Goal: Task Accomplishment & Management: Manage account settings

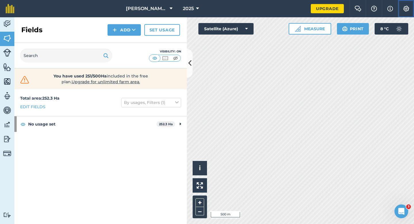
click at [405, 11] on img at bounding box center [406, 9] width 7 height 6
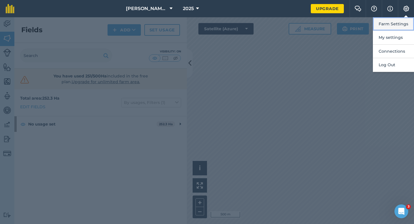
click at [403, 20] on button "Farm Settings" at bounding box center [393, 24] width 41 height 14
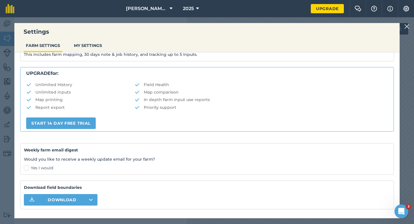
scroll to position [104, 0]
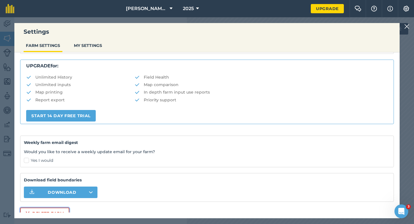
click at [37, 209] on button "Delete farm" at bounding box center [44, 214] width 49 height 12
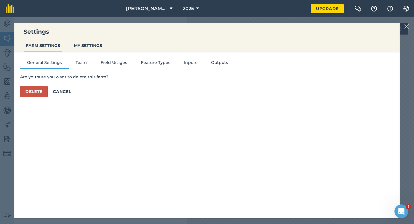
scroll to position [0, 0]
click at [40, 95] on button "Delete" at bounding box center [34, 92] width 28 height 12
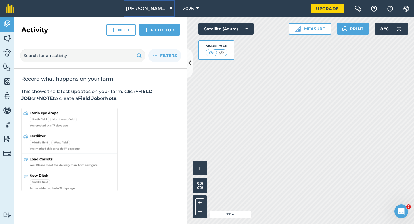
click at [143, 16] on button "[PERSON_NAME] Farming Partnership" at bounding box center [149, 8] width 51 height 17
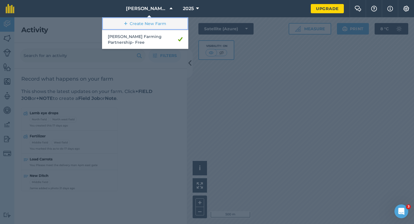
click at [141, 20] on link "Create New Farm" at bounding box center [145, 23] width 86 height 13
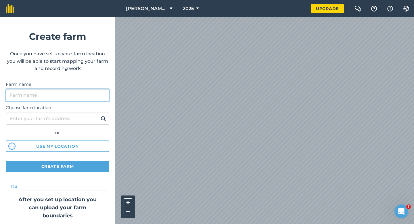
click at [91, 95] on input "Farm name" at bounding box center [58, 95] width 104 height 12
click at [69, 94] on input "[PERSON_NAME] Farming" at bounding box center [58, 95] width 104 height 12
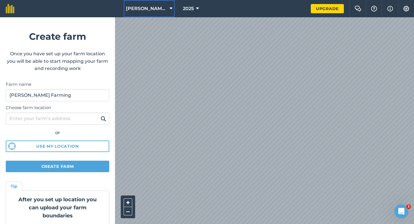
click at [142, 12] on span "[PERSON_NAME] Farming Partnership" at bounding box center [146, 8] width 41 height 7
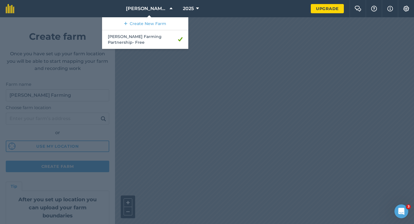
click at [58, 76] on div at bounding box center [207, 120] width 414 height 207
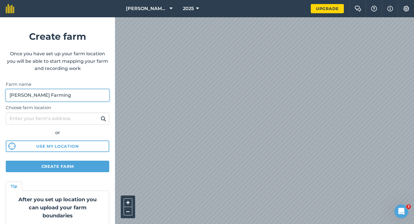
click at [44, 93] on input "[PERSON_NAME] Farming" at bounding box center [58, 95] width 104 height 12
drag, startPoint x: 44, startPoint y: 93, endPoint x: 32, endPoint y: 94, distance: 12.4
click at [32, 94] on input "[PERSON_NAME] Farming" at bounding box center [58, 95] width 104 height 12
type input "[PERSON_NAME] & Sons"
click at [79, 160] on form "Create farm Once you have set up your farm location you will be able to start m…" at bounding box center [57, 120] width 115 height 207
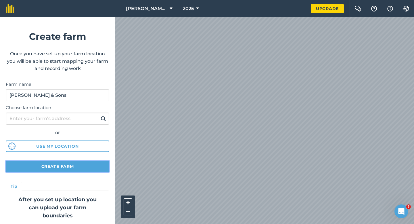
click at [79, 161] on button "Create farm" at bounding box center [58, 167] width 104 height 12
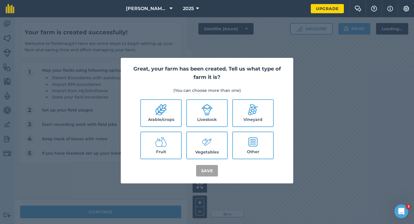
click at [163, 116] on label "Arable/crops" at bounding box center [161, 113] width 40 height 26
checkbox input "true"
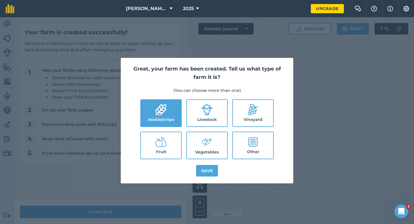
click at [195, 116] on label "Livestock" at bounding box center [207, 113] width 40 height 26
checkbox input "true"
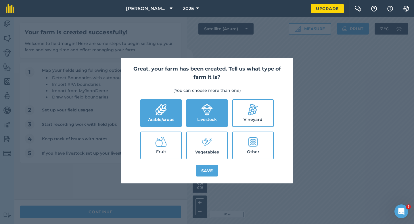
click at [204, 139] on icon at bounding box center [207, 142] width 12 height 12
checkbox input "true"
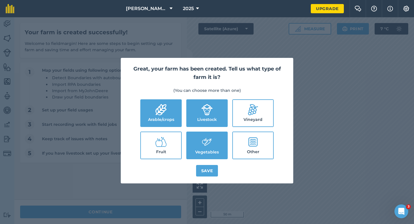
click at [204, 162] on div "Great, your farm has been created. Tell us what type of farm it is? (You can ch…" at bounding box center [207, 120] width 173 height 125
click at [205, 169] on button "Save" at bounding box center [207, 171] width 22 height 12
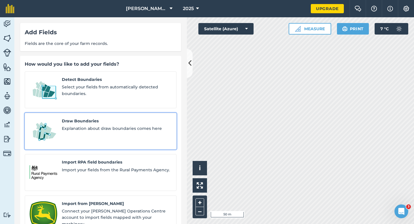
click at [109, 125] on span "Explanation about draw boundaries comes here" at bounding box center [117, 128] width 110 height 6
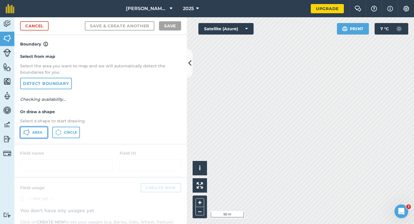
click at [42, 133] on span "Area" at bounding box center [37, 132] width 10 height 5
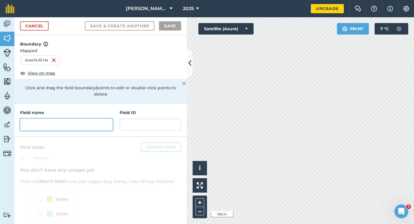
click at [87, 119] on input "text" at bounding box center [66, 125] width 93 height 12
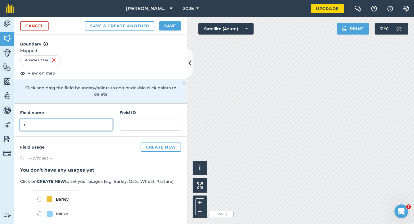
click at [89, 119] on input "c" at bounding box center [66, 125] width 93 height 12
type input "C"
click at [159, 31] on div "Cancel Save & Create Another Save" at bounding box center [100, 26] width 173 height 18
click at [163, 28] on button "Save" at bounding box center [170, 25] width 22 height 9
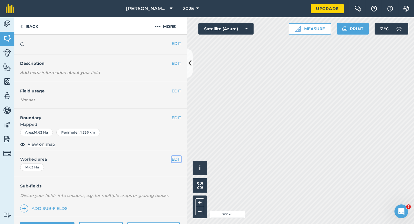
click at [180, 162] on button "EDIT" at bounding box center [176, 159] width 9 height 6
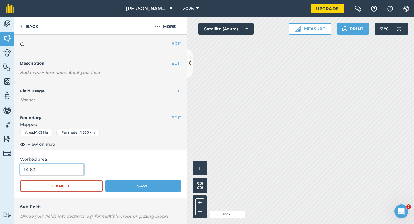
click at [55, 164] on input "14.63" at bounding box center [52, 169] width 64 height 12
click at [55, 169] on input "14.63" at bounding box center [52, 169] width 64 height 12
type input "14.6"
click at [105, 180] on button "Save" at bounding box center [143, 186] width 76 height 12
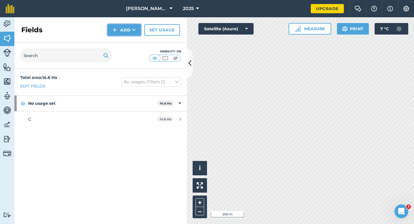
click at [121, 29] on button "Add" at bounding box center [124, 30] width 33 height 12
click at [122, 37] on link "Draw" at bounding box center [125, 43] width 32 height 13
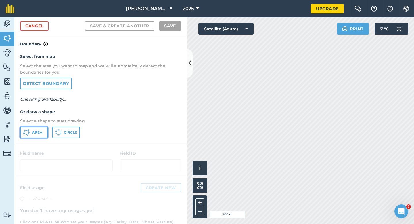
click at [37, 129] on button "Area" at bounding box center [34, 133] width 28 height 12
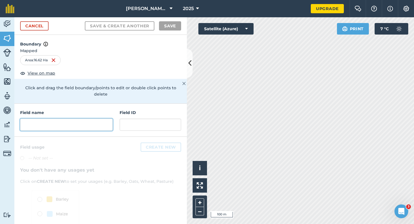
click at [101, 119] on input "text" at bounding box center [66, 125] width 93 height 12
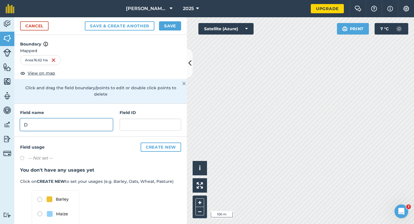
type input "D"
click at [168, 26] on button "Save" at bounding box center [170, 25] width 22 height 9
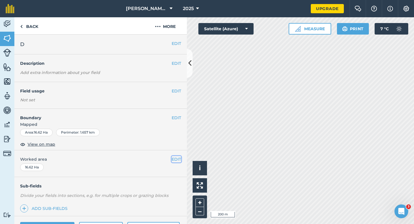
click at [178, 161] on button "EDIT" at bounding box center [176, 159] width 9 height 6
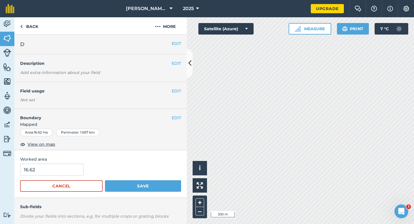
click at [64, 177] on form "16.62 Cancel Save" at bounding box center [100, 177] width 161 height 28
click at [64, 172] on input "16.62" at bounding box center [52, 169] width 64 height 12
type input "16.6"
click at [105, 180] on button "Save" at bounding box center [143, 186] width 76 height 12
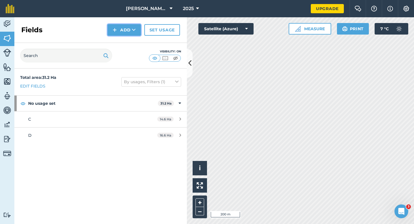
click at [114, 28] on img at bounding box center [115, 29] width 4 height 7
click at [114, 37] on link "Draw" at bounding box center [125, 43] width 32 height 13
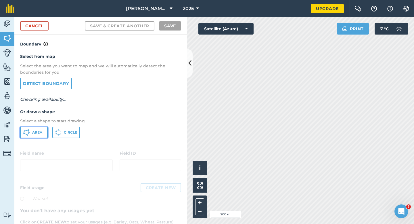
click at [39, 131] on span "Area" at bounding box center [37, 132] width 10 height 5
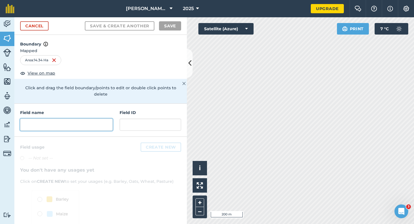
click at [104, 119] on input "text" at bounding box center [66, 125] width 93 height 12
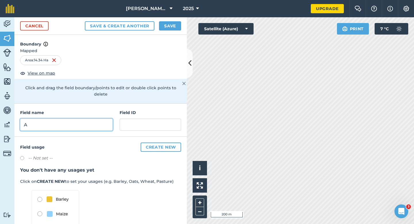
type input "A"
click at [161, 31] on div "Cancel Save & Create Another Save" at bounding box center [100, 26] width 173 height 18
click at [163, 30] on button "Save" at bounding box center [170, 25] width 22 height 9
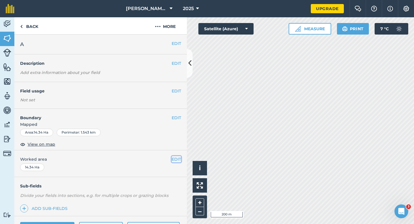
click at [179, 157] on button "EDIT" at bounding box center [176, 159] width 9 height 6
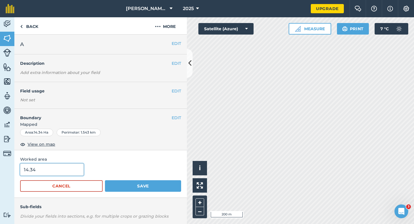
click at [61, 170] on input "14.34" at bounding box center [52, 169] width 64 height 12
type input "14.4"
click at [105, 180] on button "Save" at bounding box center [143, 186] width 76 height 12
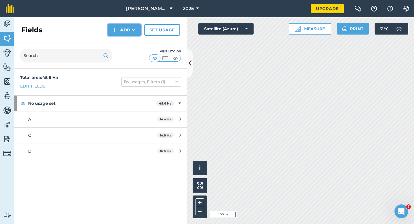
click at [132, 27] on button "Add" at bounding box center [124, 30] width 33 height 12
click at [132, 40] on link "Draw" at bounding box center [125, 43] width 32 height 13
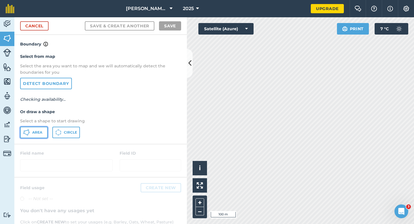
click at [45, 137] on button "Area" at bounding box center [34, 133] width 28 height 12
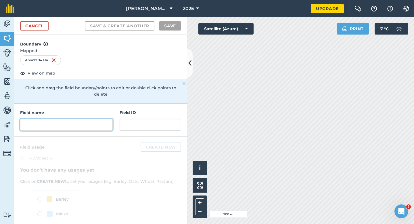
click at [93, 119] on input "text" at bounding box center [66, 125] width 93 height 12
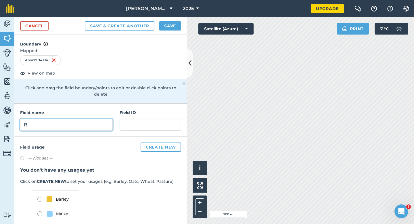
type input "B"
click at [168, 33] on div "Cancel Save & Create Another Save" at bounding box center [100, 26] width 173 height 18
click at [175, 19] on div "Cancel Save & Create Another Save" at bounding box center [100, 26] width 173 height 18
click at [174, 29] on button "Save" at bounding box center [170, 25] width 22 height 9
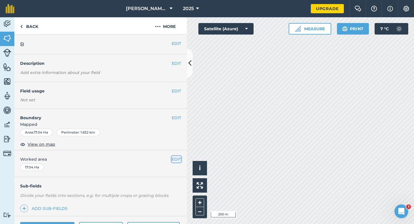
click at [178, 156] on button "EDIT" at bounding box center [176, 159] width 9 height 6
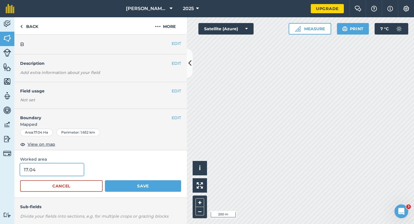
click at [61, 167] on input "17.04" at bounding box center [52, 169] width 64 height 12
type input "17"
click at [105, 180] on button "Save" at bounding box center [143, 186] width 76 height 12
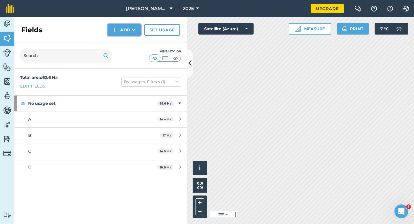
click at [126, 29] on button "Add" at bounding box center [124, 30] width 33 height 12
click at [126, 39] on link "Draw" at bounding box center [125, 43] width 32 height 13
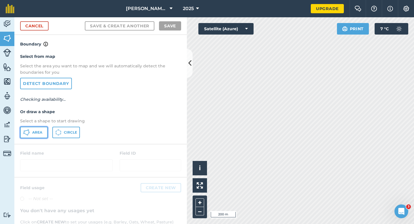
click at [37, 135] on button "Area" at bounding box center [34, 133] width 28 height 12
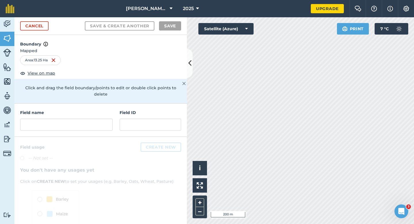
click at [111, 125] on div "Field name Field ID" at bounding box center [100, 120] width 173 height 33
click at [111, 123] on input "text" at bounding box center [66, 125] width 93 height 12
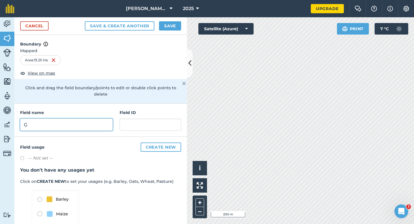
type input "G"
click at [175, 26] on button "Save" at bounding box center [170, 25] width 22 height 9
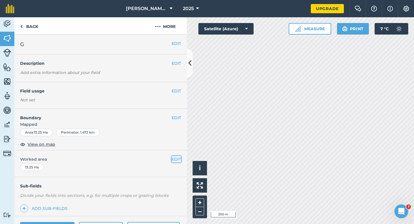
click at [175, 160] on button "EDIT" at bounding box center [176, 159] width 9 height 6
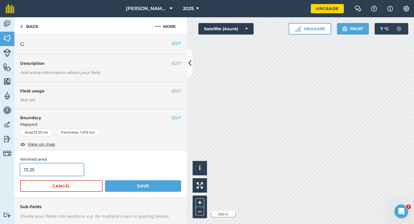
click at [51, 173] on input "13.25" at bounding box center [52, 169] width 64 height 12
type input "13.3"
click at [105, 180] on button "Save" at bounding box center [143, 186] width 76 height 12
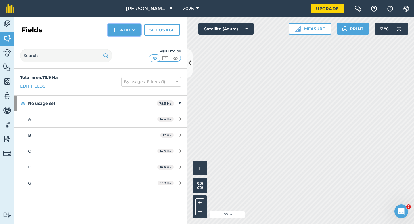
click at [124, 28] on button "Add" at bounding box center [124, 30] width 33 height 12
click at [124, 42] on link "Draw" at bounding box center [125, 43] width 32 height 13
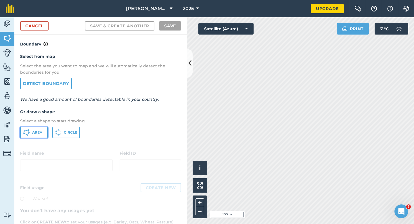
click at [37, 138] on div "Select from map Select the area you want to map and we will automatically detec…" at bounding box center [100, 95] width 173 height 96
click at [10, 135] on img at bounding box center [7, 139] width 8 height 9
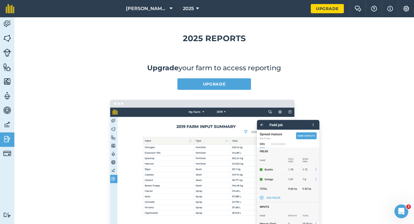
click at [23, 135] on div "2025 Reports Upgrade your farm to access reporting Upgrade Data export Download…" at bounding box center [214, 178] width 400 height 323
click at [3, 41] on img at bounding box center [7, 38] width 8 height 9
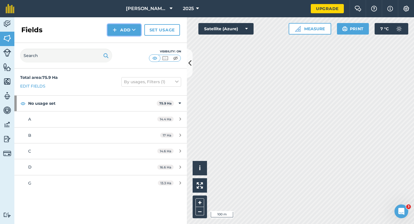
click at [133, 32] on icon at bounding box center [134, 30] width 4 height 6
click at [133, 38] on link "Draw" at bounding box center [125, 43] width 32 height 13
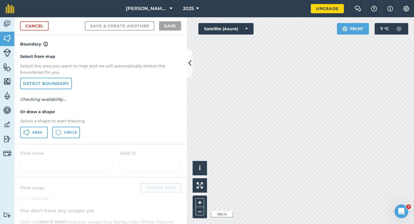
click at [41, 125] on div "Select from map Select the area you want to map and we will automatically detec…" at bounding box center [100, 95] width 173 height 96
click at [41, 130] on span "Area" at bounding box center [37, 132] width 10 height 5
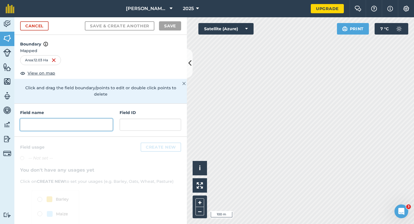
click at [51, 119] on input "text" at bounding box center [66, 125] width 93 height 12
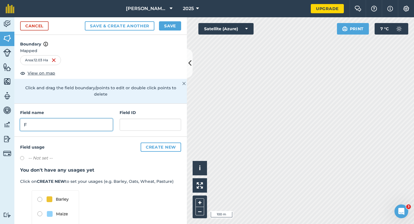
type input "F"
click at [172, 28] on button "Save" at bounding box center [170, 25] width 22 height 9
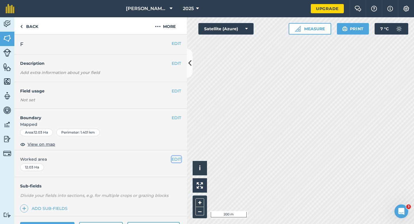
click at [174, 159] on button "EDIT" at bounding box center [176, 159] width 9 height 6
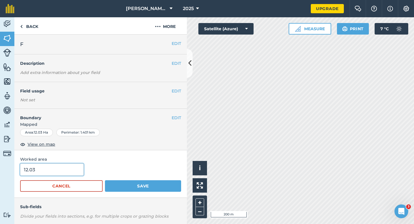
click at [62, 171] on input "12.03" at bounding box center [52, 169] width 64 height 12
type input "12"
click at [105, 180] on button "Save" at bounding box center [143, 186] width 76 height 12
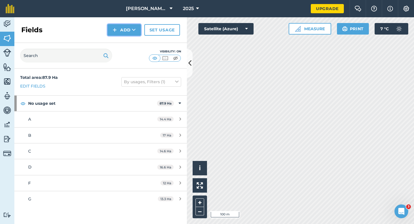
click at [114, 26] on button "Add" at bounding box center [124, 30] width 33 height 12
click at [118, 41] on link "Draw" at bounding box center [125, 43] width 32 height 13
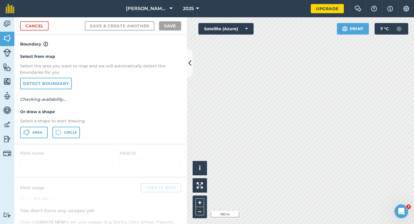
click at [41, 126] on div "Select from map Select the area you want to map and we will automatically detec…" at bounding box center [100, 95] width 173 height 96
click at [39, 129] on button "Area" at bounding box center [34, 133] width 28 height 12
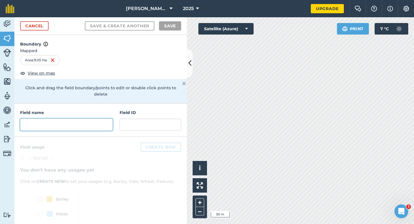
click at [104, 122] on input "text" at bounding box center [66, 125] width 93 height 12
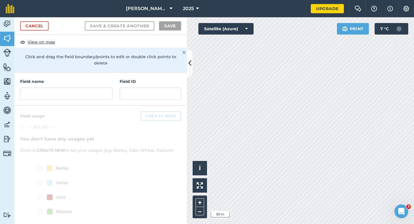
click at [97, 94] on div "Field name Field ID" at bounding box center [100, 89] width 173 height 33
click at [99, 90] on input "text" at bounding box center [66, 94] width 93 height 12
type input "F"
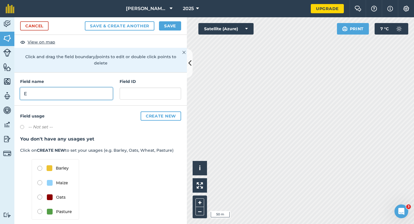
type input "E"
click at [172, 25] on button "Save" at bounding box center [170, 25] width 22 height 9
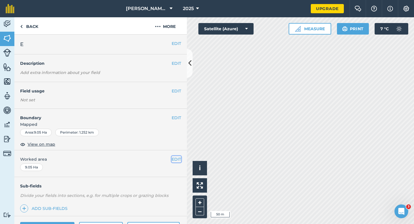
click at [173, 159] on button "EDIT" at bounding box center [176, 159] width 9 height 6
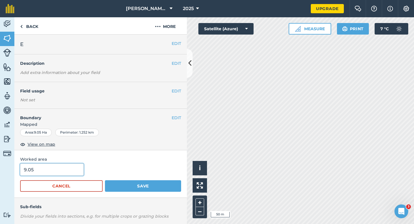
click at [75, 166] on input "9.05" at bounding box center [52, 169] width 64 height 12
type input "9"
click at [105, 180] on button "Save" at bounding box center [143, 186] width 76 height 12
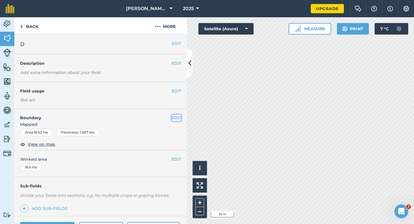
click at [178, 118] on button "EDIT" at bounding box center [176, 118] width 9 height 6
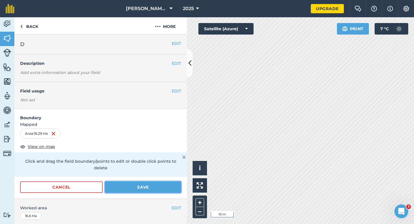
click at [164, 181] on button "Save" at bounding box center [143, 187] width 76 height 12
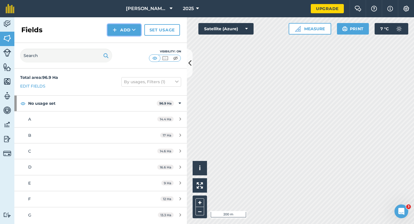
click at [132, 35] on button "Add" at bounding box center [124, 30] width 33 height 12
click at [132, 39] on link "Draw" at bounding box center [125, 43] width 32 height 13
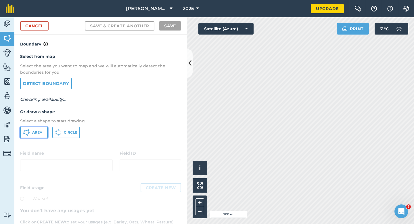
click at [34, 131] on span "Area" at bounding box center [37, 132] width 10 height 5
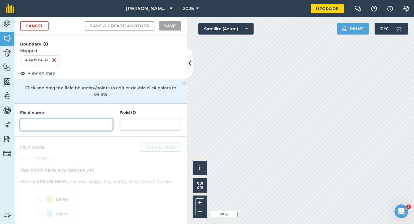
click at [88, 119] on input "text" at bounding box center [66, 125] width 93 height 12
type input "I"
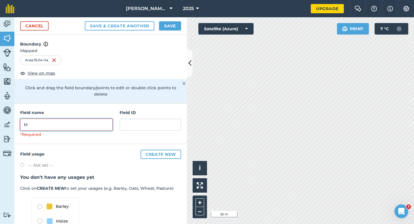
type input "H"
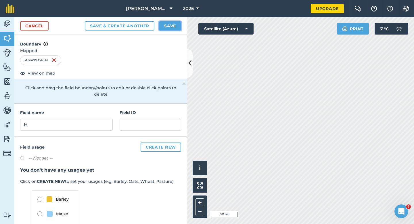
click at [170, 23] on button "Save" at bounding box center [170, 25] width 22 height 9
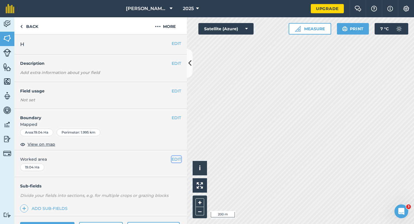
click at [181, 158] on button "EDIT" at bounding box center [176, 159] width 9 height 6
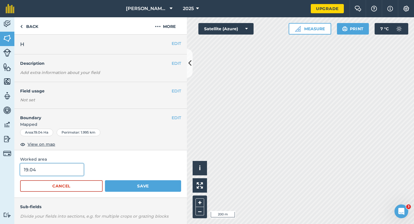
click at [60, 170] on input "19.04" at bounding box center [52, 169] width 64 height 12
type input "19"
click at [105, 180] on button "Save" at bounding box center [143, 186] width 76 height 12
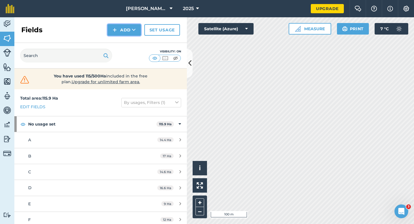
click at [120, 35] on button "Add" at bounding box center [124, 30] width 33 height 12
click at [122, 41] on link "Draw" at bounding box center [125, 43] width 32 height 13
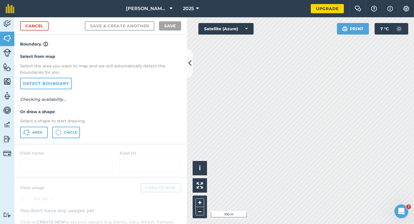
click at [39, 126] on div "Select from map Select the area you want to map and we will automatically detec…" at bounding box center [100, 95] width 173 height 96
click at [42, 130] on span "Area" at bounding box center [37, 132] width 10 height 5
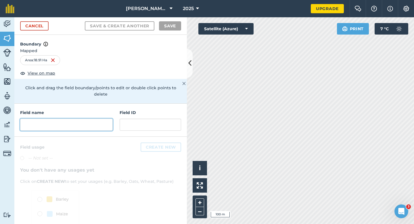
click at [107, 122] on input "text" at bounding box center [66, 125] width 93 height 12
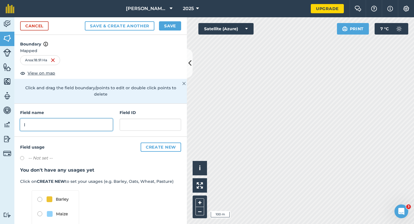
type input "I"
click at [171, 26] on button "Save" at bounding box center [170, 25] width 22 height 9
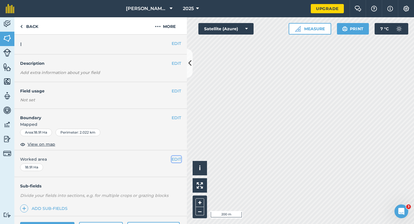
click at [175, 161] on button "EDIT" at bounding box center [176, 159] width 9 height 6
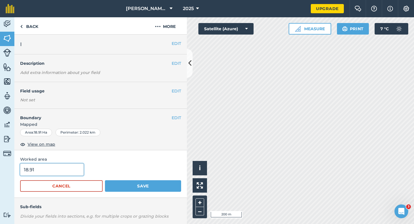
click at [53, 167] on input "18.91" at bounding box center [52, 169] width 64 height 12
type input "19"
click at [105, 180] on button "Save" at bounding box center [143, 186] width 76 height 12
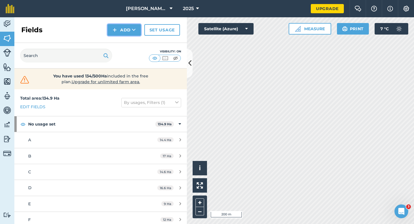
click at [121, 31] on button "Add" at bounding box center [124, 30] width 33 height 12
click at [122, 40] on link "Draw" at bounding box center [125, 43] width 32 height 13
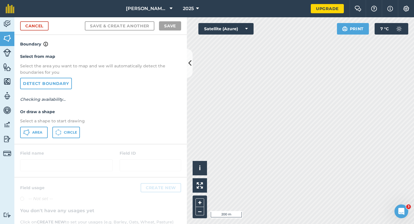
click at [37, 139] on div "Select from map Select the area you want to map and we will automatically detec…" at bounding box center [100, 95] width 173 height 96
click at [37, 138] on button "Area" at bounding box center [34, 133] width 28 height 12
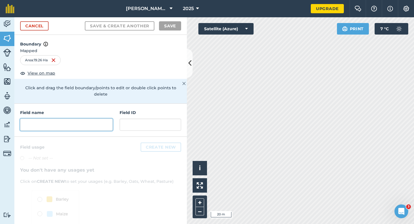
click at [80, 119] on input "text" at bounding box center [66, 125] width 93 height 12
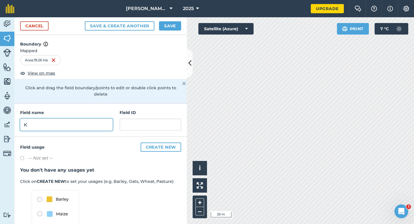
type input "K"
click at [165, 24] on button "Save" at bounding box center [170, 25] width 22 height 9
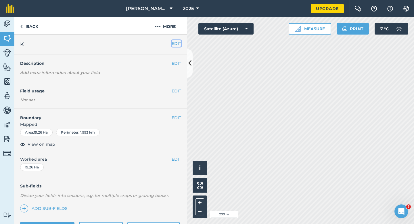
click at [174, 41] on button "EDIT" at bounding box center [176, 43] width 9 height 6
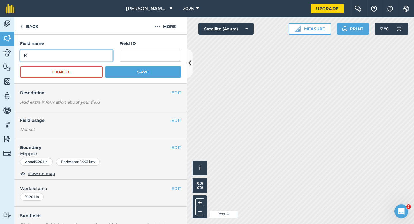
click at [87, 55] on input "K" at bounding box center [66, 56] width 93 height 12
click at [87, 55] on input "J" at bounding box center [66, 56] width 93 height 12
type input "J"
click at [105, 66] on button "Save" at bounding box center [143, 72] width 76 height 12
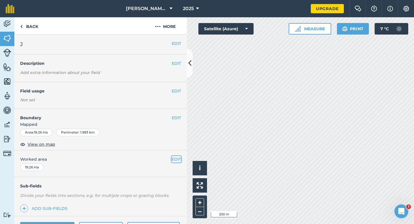
click at [175, 159] on button "EDIT" at bounding box center [176, 159] width 9 height 6
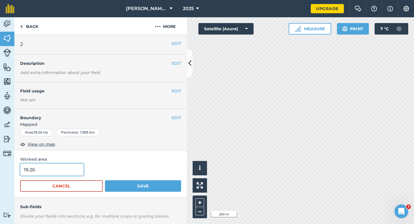
click at [73, 173] on input "19.26" at bounding box center [52, 169] width 64 height 12
type input "19"
click at [105, 180] on button "Save" at bounding box center [143, 186] width 76 height 12
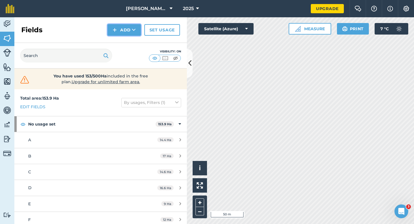
click at [110, 35] on button "Add" at bounding box center [124, 30] width 33 height 12
click at [115, 42] on link "Draw" at bounding box center [125, 43] width 32 height 13
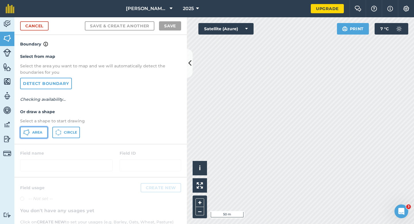
click at [34, 127] on button "Area" at bounding box center [34, 133] width 28 height 12
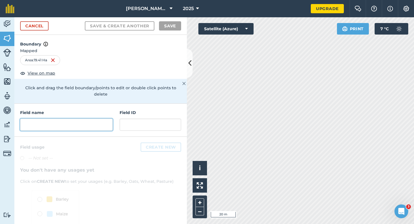
click at [103, 119] on input "text" at bounding box center [66, 125] width 93 height 12
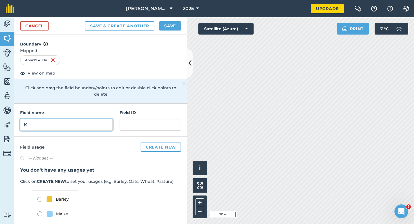
type input "K"
click at [168, 28] on button "Save" at bounding box center [170, 25] width 22 height 9
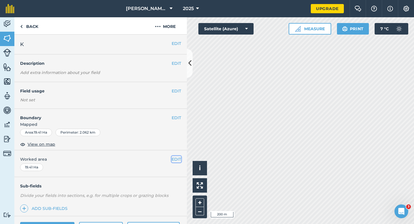
click at [174, 157] on button "EDIT" at bounding box center [176, 159] width 9 height 6
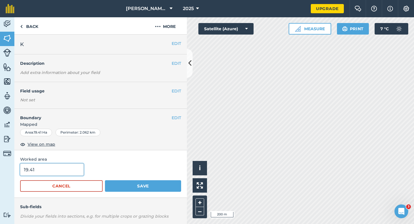
click at [78, 170] on input "19.41" at bounding box center [52, 169] width 64 height 12
type input "19.4"
click at [105, 180] on button "Save" at bounding box center [143, 186] width 76 height 12
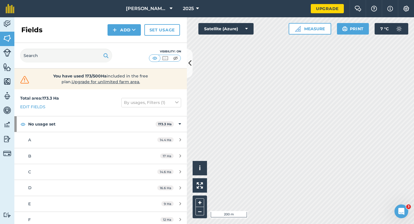
click at [126, 36] on div "Fields Add Set usage" at bounding box center [100, 30] width 173 height 26
click at [123, 30] on button "Add" at bounding box center [124, 30] width 33 height 12
click at [123, 39] on link "Draw" at bounding box center [125, 43] width 32 height 13
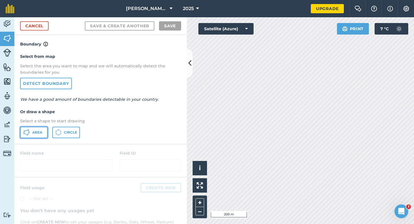
click at [31, 137] on button "Area" at bounding box center [34, 133] width 28 height 12
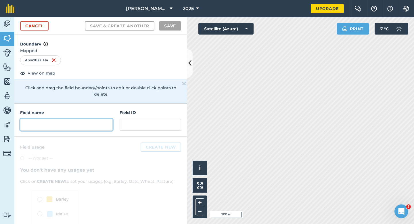
click at [89, 122] on input "text" at bounding box center [66, 125] width 93 height 12
click at [93, 119] on input "text" at bounding box center [66, 125] width 93 height 12
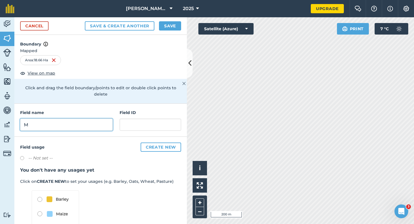
type input "M"
click at [178, 22] on button "Save" at bounding box center [170, 25] width 22 height 9
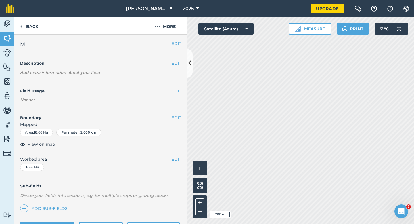
click at [179, 163] on div "EDIT Worked area 18.66 Ha" at bounding box center [100, 163] width 173 height 27
click at [179, 159] on button "EDIT" at bounding box center [176, 159] width 9 height 6
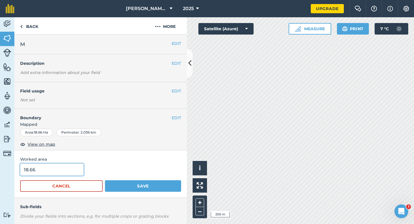
click at [74, 172] on input "18.66" at bounding box center [52, 169] width 64 height 12
type input "19"
click at [105, 180] on button "Save" at bounding box center [143, 186] width 76 height 12
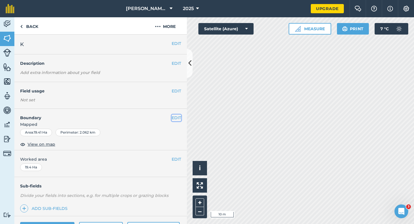
click at [178, 118] on button "EDIT" at bounding box center [176, 118] width 9 height 6
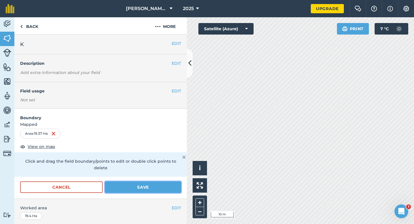
click at [148, 181] on button "Save" at bounding box center [143, 187] width 76 height 12
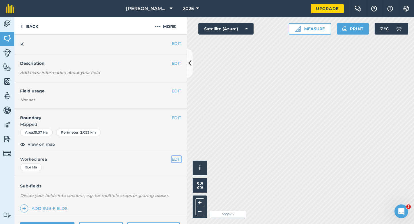
click at [176, 156] on button "EDIT" at bounding box center [176, 159] width 9 height 6
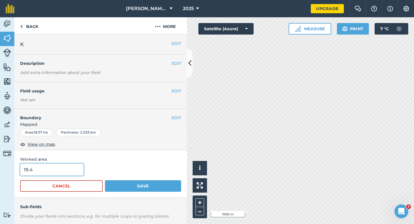
click at [79, 170] on input "19.4" at bounding box center [52, 169] width 64 height 12
type input "19"
click at [105, 180] on button "Save" at bounding box center [143, 186] width 76 height 12
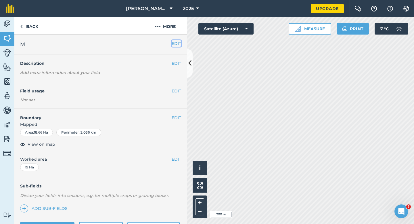
click at [173, 44] on button "EDIT" at bounding box center [176, 43] width 9 height 6
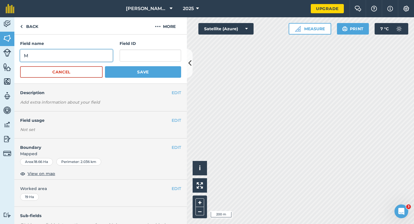
click at [100, 54] on input "M" at bounding box center [66, 56] width 93 height 12
type input "L"
click at [105, 66] on button "Save" at bounding box center [143, 72] width 76 height 12
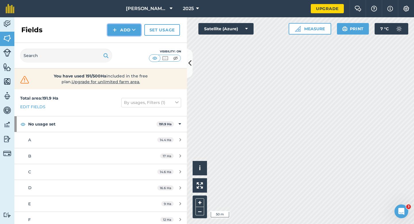
click at [124, 32] on button "Add" at bounding box center [124, 30] width 33 height 12
click at [124, 37] on link "Draw" at bounding box center [125, 43] width 32 height 13
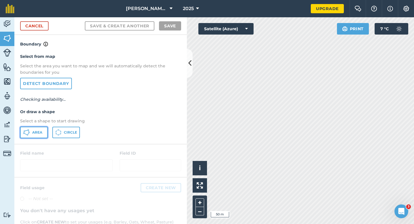
click at [38, 134] on span "Area" at bounding box center [37, 132] width 10 height 5
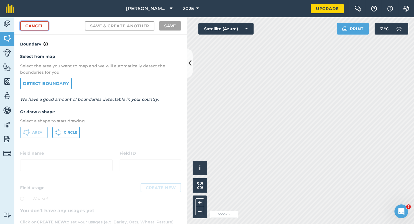
click at [40, 23] on link "Cancel" at bounding box center [34, 25] width 28 height 9
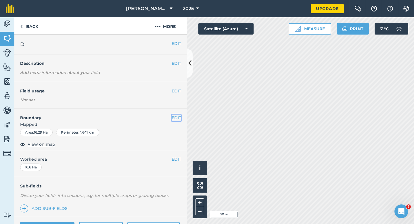
click at [179, 117] on button "EDIT" at bounding box center [176, 118] width 9 height 6
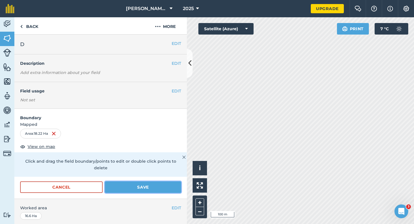
click at [160, 182] on button "Save" at bounding box center [143, 187] width 76 height 12
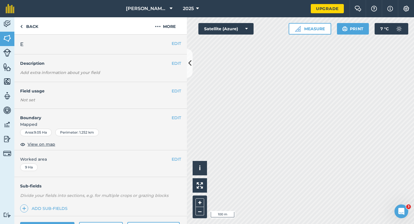
click at [171, 120] on h4 "Boundary" at bounding box center [92, 115] width 157 height 12
click at [178, 121] on button "EDIT" at bounding box center [176, 118] width 9 height 6
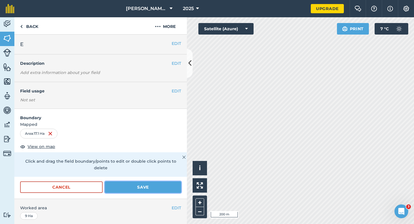
click at [161, 181] on button "Save" at bounding box center [143, 187] width 76 height 12
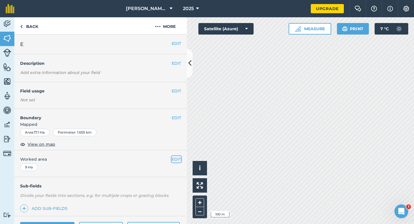
click at [174, 160] on button "EDIT" at bounding box center [176, 159] width 9 height 6
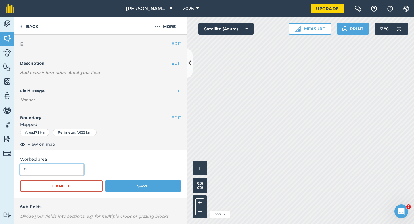
click at [28, 170] on input "9" at bounding box center [52, 169] width 64 height 12
type input "17"
click at [105, 180] on button "Save" at bounding box center [143, 186] width 76 height 12
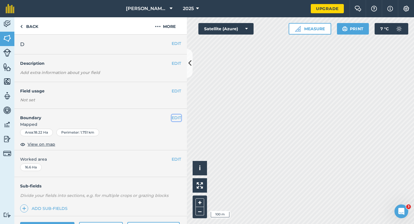
click at [176, 120] on button "EDIT" at bounding box center [176, 118] width 9 height 6
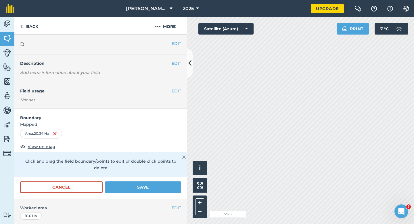
click at [183, 181] on div "Cancel Save" at bounding box center [100, 189] width 173 height 17
click at [176, 181] on button "Save" at bounding box center [143, 187] width 76 height 12
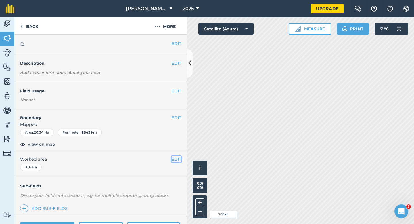
click at [173, 161] on button "EDIT" at bounding box center [176, 159] width 9 height 6
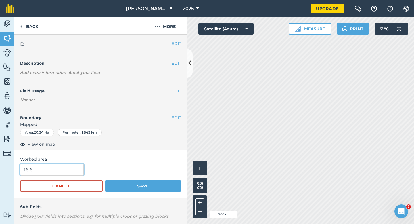
click at [69, 174] on input "16.6" at bounding box center [52, 169] width 64 height 12
type input "20"
click at [105, 180] on button "Save" at bounding box center [143, 186] width 76 height 12
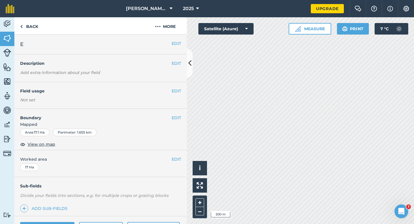
click at [178, 47] on div "EDIT E" at bounding box center [100, 45] width 173 height 20
click at [175, 43] on button "EDIT" at bounding box center [176, 43] width 9 height 6
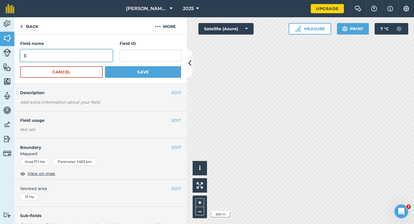
click at [104, 58] on input "E" at bounding box center [66, 56] width 93 height 12
click at [105, 66] on button "Save" at bounding box center [143, 72] width 76 height 12
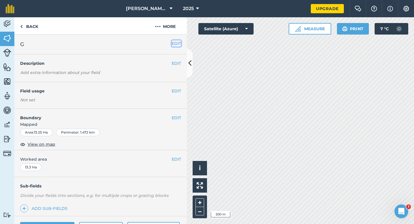
click at [180, 44] on button "EDIT" at bounding box center [176, 43] width 9 height 6
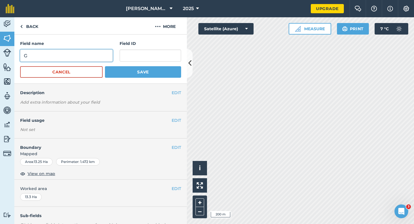
click at [100, 53] on input "G" at bounding box center [66, 56] width 93 height 12
type input "F"
click at [105, 66] on button "Save" at bounding box center [143, 72] width 76 height 12
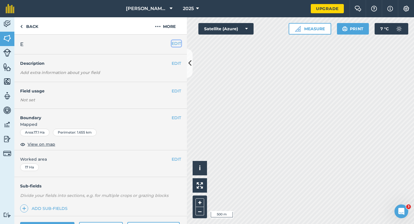
click at [179, 42] on button "EDIT" at bounding box center [176, 43] width 9 height 6
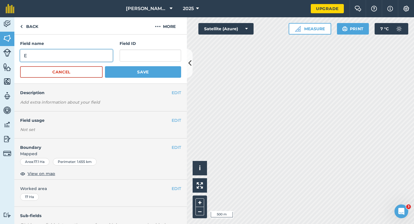
click at [98, 53] on input "E" at bounding box center [66, 56] width 93 height 12
click at [105, 66] on button "Save" at bounding box center [143, 72] width 76 height 12
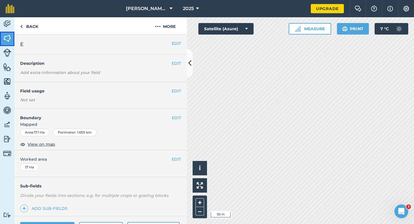
click at [0, 44] on link "Fields" at bounding box center [7, 39] width 14 height 14
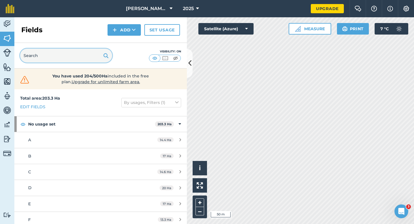
click at [54, 60] on input "text" at bounding box center [66, 56] width 92 height 14
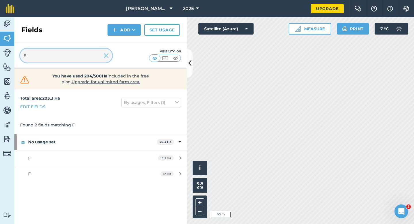
type input "F"
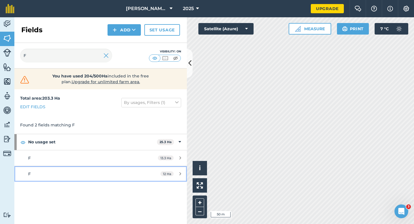
click at [147, 174] on link "F 12 Ha" at bounding box center [100, 174] width 173 height 16
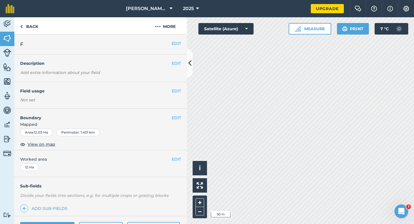
click at [172, 36] on div "EDIT F" at bounding box center [100, 45] width 173 height 20
click at [172, 31] on button "More" at bounding box center [165, 25] width 43 height 17
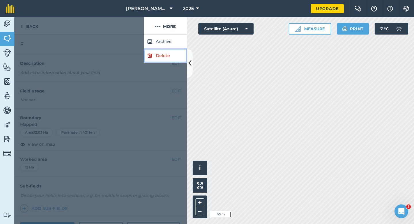
click at [172, 51] on link "Delete" at bounding box center [165, 56] width 43 height 14
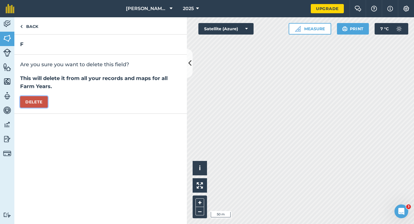
click at [42, 104] on button "Delete" at bounding box center [34, 102] width 28 height 12
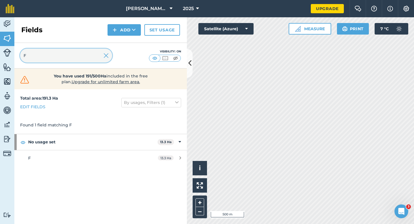
click at [103, 55] on input "F" at bounding box center [66, 56] width 92 height 14
click at [106, 53] on img at bounding box center [106, 55] width 5 height 7
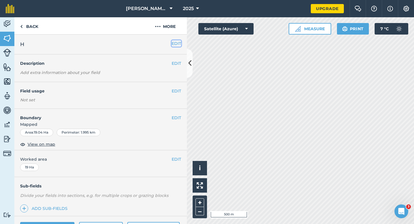
click at [176, 42] on button "EDIT" at bounding box center [176, 43] width 9 height 6
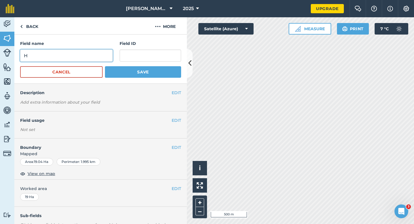
click at [90, 56] on input "H" at bounding box center [66, 56] width 93 height 12
type input "G"
click at [105, 66] on button "Save" at bounding box center [143, 72] width 76 height 12
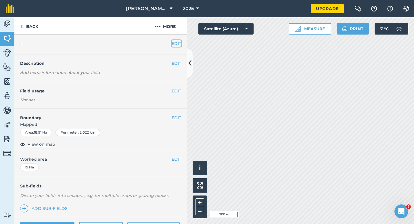
click at [176, 45] on button "EDIT" at bounding box center [176, 43] width 9 height 6
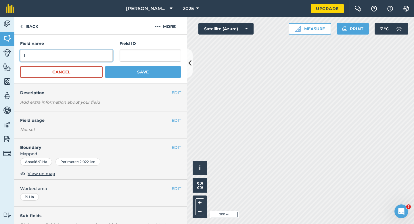
click at [94, 60] on input "I" at bounding box center [66, 56] width 93 height 12
type input "H"
click at [105, 66] on button "Save" at bounding box center [143, 72] width 76 height 12
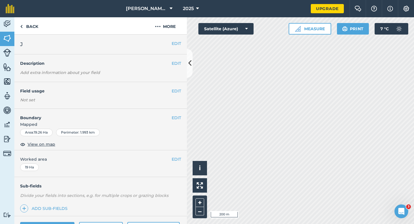
click at [172, 40] on div "EDIT J" at bounding box center [100, 45] width 173 height 20
click at [175, 44] on button "EDIT" at bounding box center [176, 43] width 9 height 6
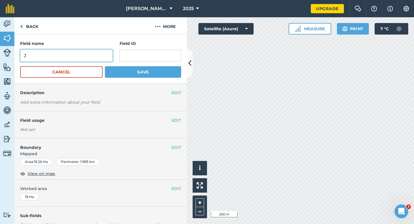
click at [93, 58] on input "J" at bounding box center [66, 56] width 93 height 12
type input "I"
click at [105, 66] on button "Save" at bounding box center [143, 72] width 76 height 12
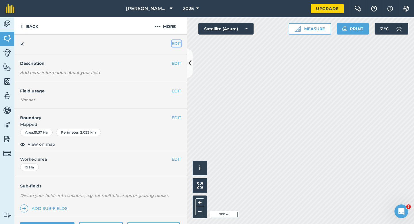
click at [175, 43] on button "EDIT" at bounding box center [176, 43] width 9 height 6
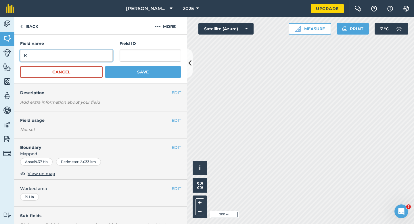
click at [101, 59] on input "K" at bounding box center [66, 56] width 93 height 12
click at [101, 59] on input "J" at bounding box center [66, 56] width 93 height 12
type input "J"
click at [105, 66] on button "Save" at bounding box center [143, 72] width 76 height 12
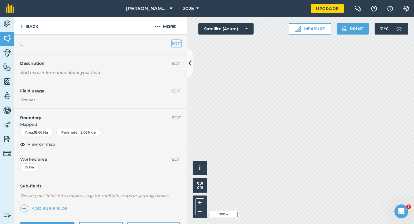
click at [178, 43] on button "EDIT" at bounding box center [176, 43] width 9 height 6
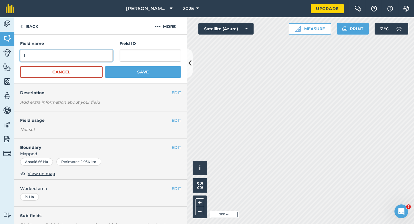
click at [101, 52] on input "L" at bounding box center [66, 56] width 93 height 12
type input "K"
click at [105, 66] on button "Save" at bounding box center [143, 72] width 76 height 12
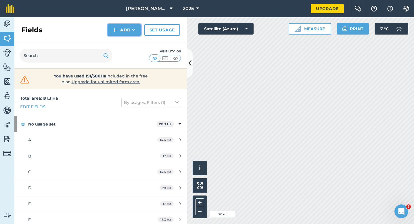
click at [119, 28] on button "Add" at bounding box center [124, 30] width 33 height 12
click at [119, 45] on link "Draw" at bounding box center [125, 43] width 32 height 13
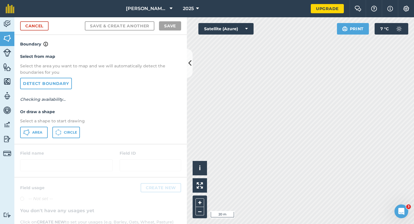
click at [43, 123] on p "Select a shape to start drawing" at bounding box center [100, 121] width 161 height 6
click at [43, 133] on button "Area" at bounding box center [34, 133] width 28 height 12
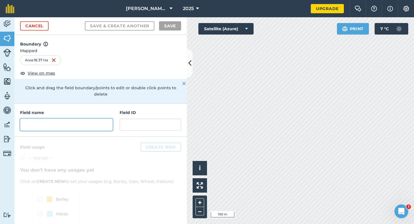
click at [107, 119] on input "text" at bounding box center [66, 125] width 93 height 12
type input "L"
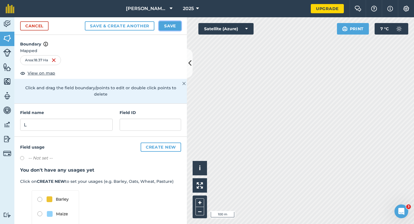
click at [163, 27] on button "Save" at bounding box center [170, 25] width 22 height 9
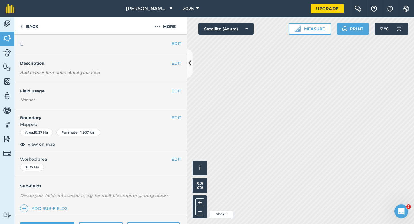
click at [179, 156] on div "EDIT Worked area 18.37 Ha" at bounding box center [100, 163] width 173 height 27
click at [174, 157] on button "EDIT" at bounding box center [176, 159] width 9 height 6
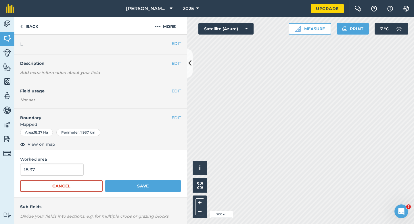
click at [63, 176] on form "18.37 Cancel Save" at bounding box center [100, 177] width 161 height 28
type input "19"
click at [63, 174] on input "19" at bounding box center [52, 169] width 64 height 12
click at [105, 180] on button "Save" at bounding box center [143, 186] width 76 height 12
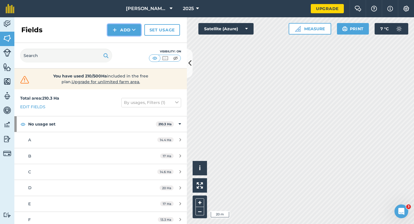
click at [118, 32] on button "Add" at bounding box center [124, 30] width 33 height 12
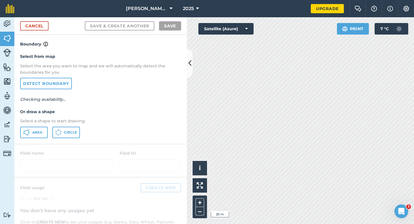
click at [32, 141] on div "Select from map Select the area you want to map and we will automatically detec…" at bounding box center [100, 95] width 173 height 96
click at [33, 138] on div "Select from map Select the area you want to map and we will automatically detec…" at bounding box center [100, 95] width 173 height 96
click at [21, 132] on button "Area" at bounding box center [34, 133] width 28 height 12
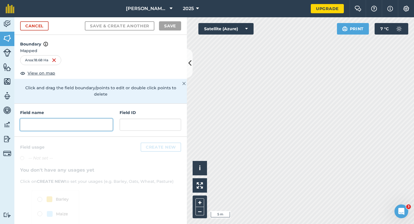
click at [90, 121] on input "text" at bounding box center [66, 125] width 93 height 12
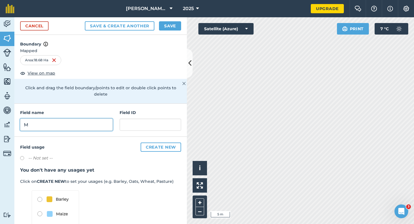
type input "M"
click at [176, 26] on button "Save" at bounding box center [170, 25] width 22 height 9
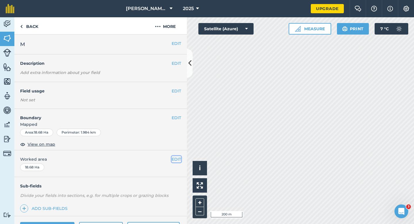
click at [177, 159] on button "EDIT" at bounding box center [176, 159] width 9 height 6
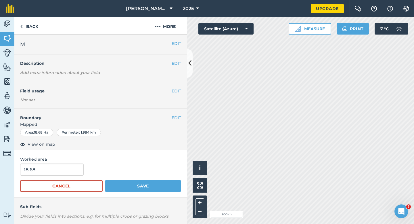
click at [89, 163] on div "Worked area 18.68 Cancel Save" at bounding box center [100, 173] width 173 height 47
click at [77, 168] on input "18.68" at bounding box center [52, 169] width 64 height 12
type input "19"
click at [105, 180] on button "Save" at bounding box center [143, 186] width 76 height 12
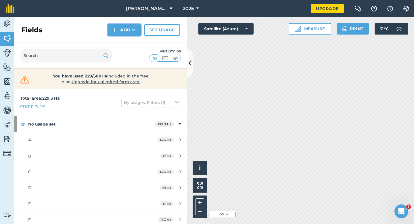
click at [111, 28] on button "Add" at bounding box center [124, 30] width 33 height 12
click at [115, 40] on link "Draw" at bounding box center [125, 43] width 32 height 13
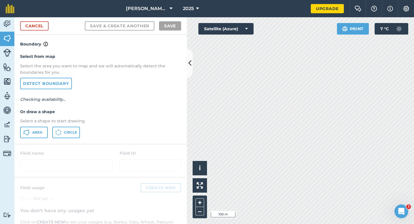
click at [41, 124] on div "Select from map Select the area you want to map and we will automatically detec…" at bounding box center [100, 95] width 173 height 96
click at [41, 134] on span "Area" at bounding box center [37, 132] width 10 height 5
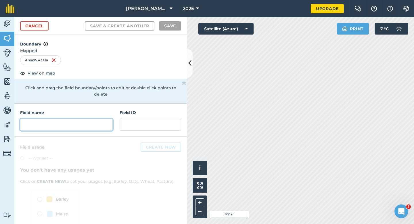
click at [85, 119] on input "text" at bounding box center [66, 125] width 93 height 12
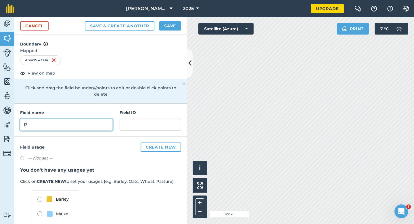
type input "P"
click at [168, 24] on button "Save" at bounding box center [170, 25] width 22 height 9
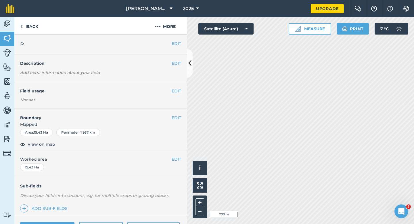
click at [181, 158] on div "EDIT Worked area 15.43 Ha" at bounding box center [100, 163] width 173 height 27
click at [179, 159] on button "EDIT" at bounding box center [176, 159] width 9 height 6
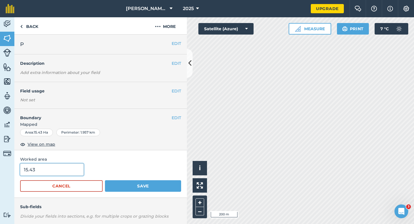
click at [71, 169] on input "15.43" at bounding box center [52, 169] width 64 height 12
type input "15.4"
click at [105, 180] on button "Save" at bounding box center [143, 186] width 76 height 12
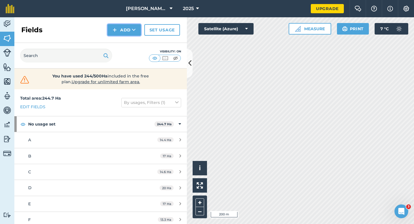
click at [118, 33] on button "Add" at bounding box center [124, 30] width 33 height 12
click at [118, 41] on link "Draw" at bounding box center [125, 43] width 32 height 13
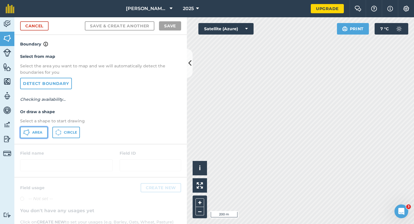
click at [37, 133] on span "Area" at bounding box center [37, 132] width 10 height 5
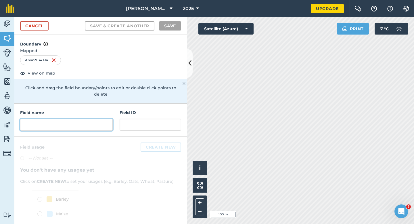
click at [103, 122] on input "text" at bounding box center [66, 125] width 93 height 12
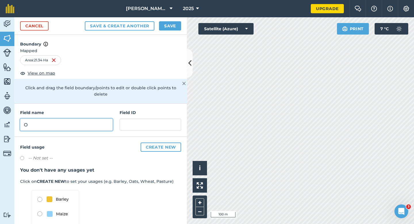
type input "O"
click at [166, 26] on button "Save" at bounding box center [170, 25] width 22 height 9
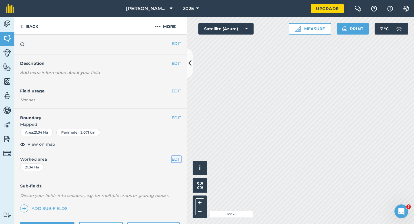
click at [179, 161] on button "EDIT" at bounding box center [176, 159] width 9 height 6
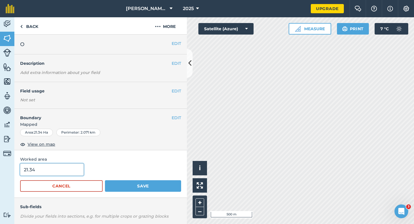
click at [69, 172] on input "21.34" at bounding box center [52, 169] width 64 height 12
type input "21.3"
click at [105, 180] on button "Save" at bounding box center [143, 186] width 76 height 12
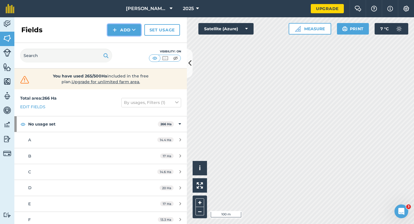
click at [121, 33] on button "Add" at bounding box center [124, 30] width 33 height 12
click at [121, 36] on ul "Draw Import" at bounding box center [124, 49] width 32 height 26
click at [113, 34] on button "Add" at bounding box center [124, 30] width 33 height 12
click at [114, 38] on link "Draw" at bounding box center [125, 43] width 32 height 13
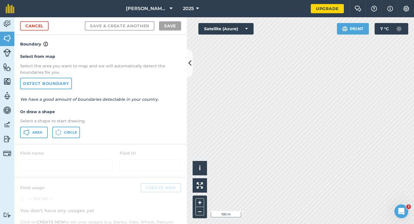
click at [45, 31] on div "Cancel Save & Create Another Save" at bounding box center [100, 26] width 173 height 18
click at [31, 23] on link "Cancel" at bounding box center [34, 25] width 28 height 9
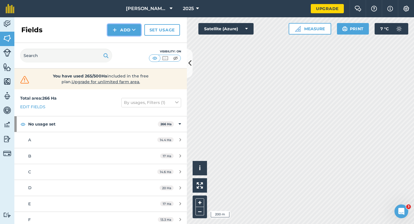
click at [115, 28] on img at bounding box center [115, 29] width 4 height 7
click at [118, 41] on link "Draw" at bounding box center [125, 43] width 32 height 13
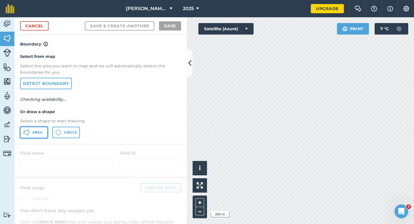
click at [45, 128] on button "Area" at bounding box center [34, 133] width 28 height 12
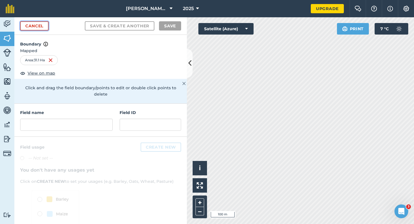
click at [49, 23] on link "Cancel" at bounding box center [34, 25] width 28 height 9
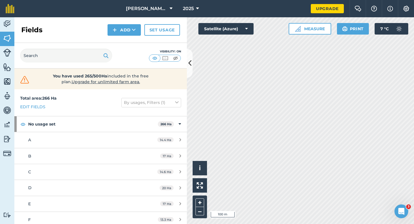
click at [48, 23] on div "Fields Add Set usage" at bounding box center [100, 30] width 173 height 26
click at [116, 28] on img at bounding box center [115, 29] width 4 height 7
click at [118, 41] on link "Draw" at bounding box center [125, 43] width 32 height 13
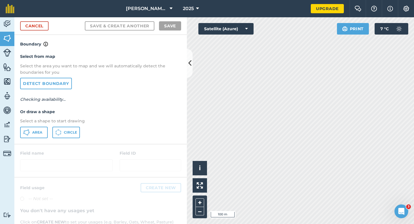
click at [37, 138] on div "Area Circle" at bounding box center [100, 133] width 161 height 12
click at [41, 134] on button "Area" at bounding box center [34, 133] width 28 height 12
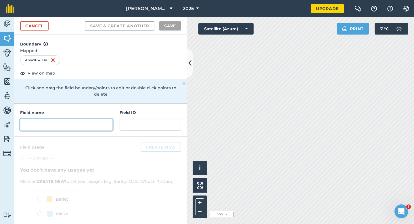
click at [80, 121] on input "text" at bounding box center [66, 125] width 93 height 12
click at [103, 126] on div "Field name Field ID" at bounding box center [100, 120] width 173 height 33
click at [103, 122] on input "text" at bounding box center [66, 125] width 93 height 12
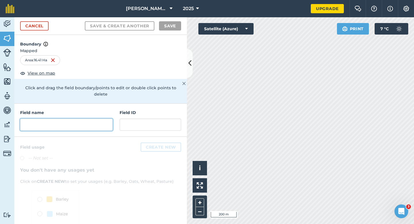
type input "M"
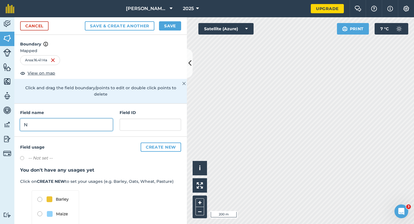
type input "N"
click at [175, 24] on button "Save" at bounding box center [170, 25] width 22 height 9
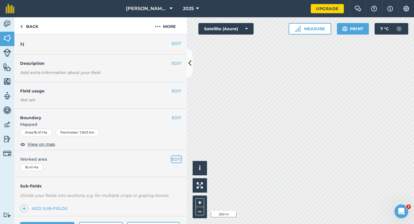
click at [172, 158] on button "EDIT" at bounding box center [176, 159] width 9 height 6
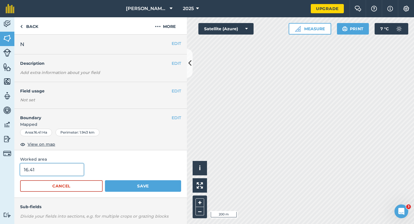
click at [77, 168] on input "16.41" at bounding box center [52, 169] width 64 height 12
type input "16.4"
click at [105, 180] on button "Save" at bounding box center [143, 186] width 76 height 12
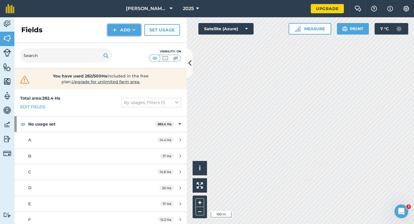
click at [119, 33] on button "Add" at bounding box center [124, 30] width 33 height 12
click at [119, 39] on link "Draw" at bounding box center [125, 43] width 32 height 13
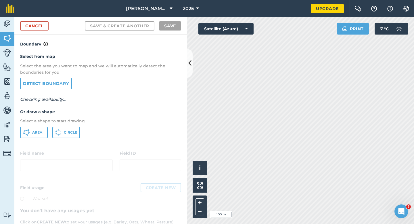
click at [28, 125] on div "Select from map Select the area you want to map and we will automatically detec…" at bounding box center [100, 95] width 173 height 96
click at [28, 127] on button "Area" at bounding box center [34, 133] width 28 height 12
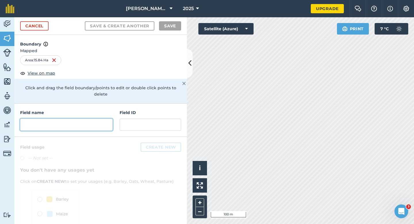
click at [83, 119] on input "text" at bounding box center [66, 125] width 93 height 12
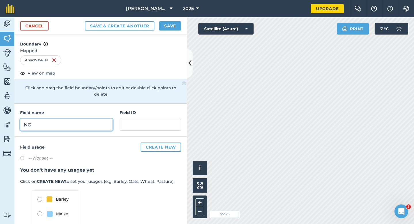
type input "N"
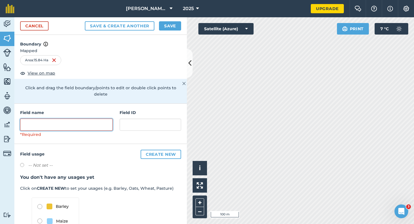
type input "I"
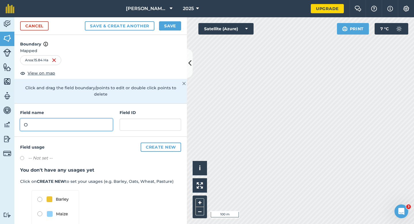
type input "O"
click at [166, 25] on button "Save" at bounding box center [170, 25] width 22 height 9
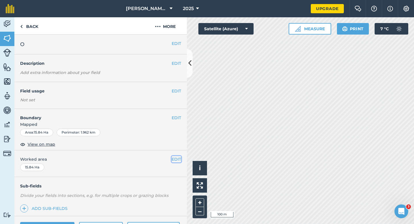
click at [174, 159] on button "EDIT" at bounding box center [176, 159] width 9 height 6
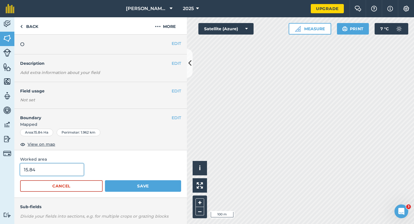
click at [79, 174] on input "15.84" at bounding box center [52, 169] width 64 height 12
type input "16"
click at [105, 180] on button "Save" at bounding box center [143, 186] width 76 height 12
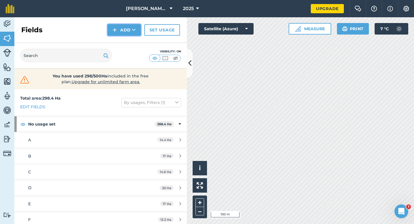
click at [116, 35] on button "Add" at bounding box center [124, 30] width 33 height 12
click at [116, 40] on link "Draw" at bounding box center [125, 43] width 32 height 13
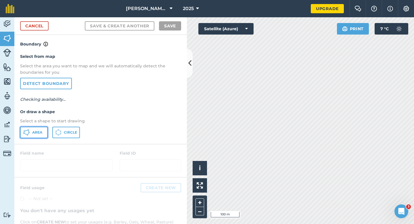
click at [41, 129] on button "Area" at bounding box center [34, 133] width 28 height 12
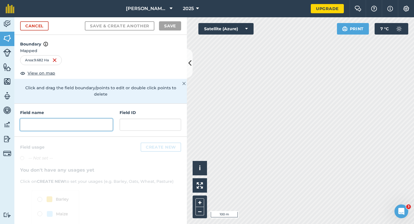
click at [99, 120] on input "text" at bounding box center [66, 125] width 93 height 12
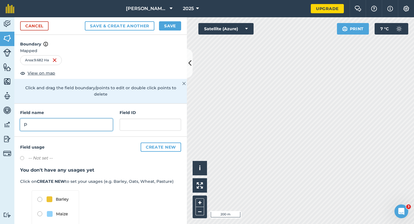
type input "P"
click at [167, 28] on button "Save" at bounding box center [170, 25] width 22 height 9
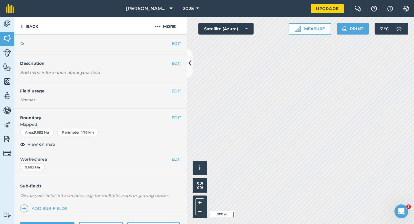
click at [170, 166] on div "EDIT Worked area 9.682 Ha" at bounding box center [100, 163] width 173 height 27
click at [178, 164] on div "EDIT Worked area 9.682 Ha" at bounding box center [100, 163] width 173 height 27
click at [178, 161] on button "EDIT" at bounding box center [176, 159] width 9 height 6
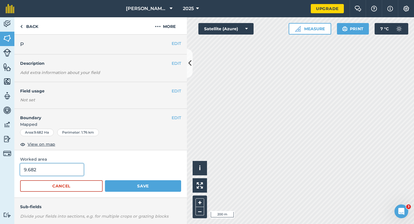
click at [54, 174] on input "9.682" at bounding box center [52, 169] width 64 height 12
type input "10"
click at [105, 180] on button "Save" at bounding box center [143, 186] width 76 height 12
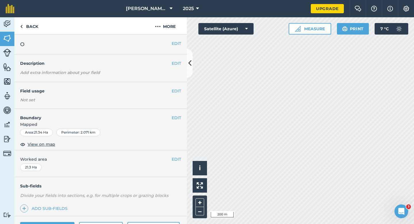
click at [176, 48] on div "EDIT O" at bounding box center [100, 45] width 173 height 20
click at [176, 43] on button "EDIT" at bounding box center [176, 43] width 9 height 6
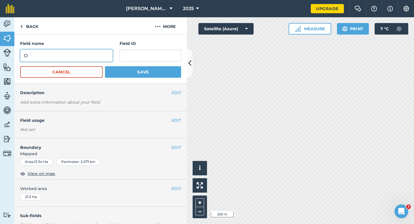
click at [83, 57] on input "O" at bounding box center [66, 56] width 93 height 12
type input "Q"
click at [105, 66] on button "Save" at bounding box center [143, 72] width 76 height 12
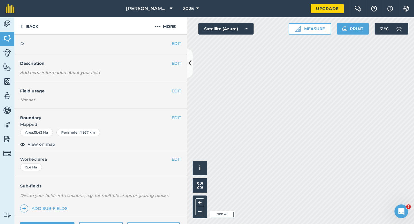
click at [170, 42] on h2 "P" at bounding box center [96, 44] width 152 height 8
click at [176, 42] on button "EDIT" at bounding box center [176, 43] width 9 height 6
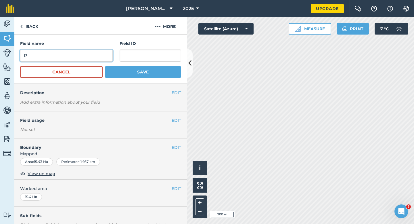
click at [90, 60] on input "P" at bounding box center [66, 56] width 93 height 12
click at [105, 66] on button "Save" at bounding box center [143, 72] width 76 height 12
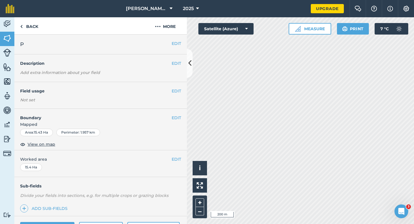
click at [182, 41] on div "EDIT P" at bounding box center [100, 45] width 173 height 20
click at [180, 41] on button "EDIT" at bounding box center [176, 43] width 9 height 6
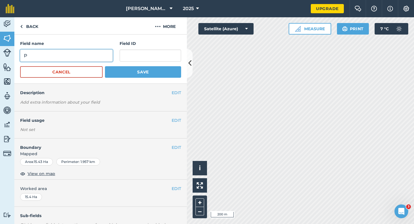
click at [82, 54] on input "P" at bounding box center [66, 56] width 93 height 12
type input "R"
click at [105, 66] on button "Save" at bounding box center [143, 72] width 76 height 12
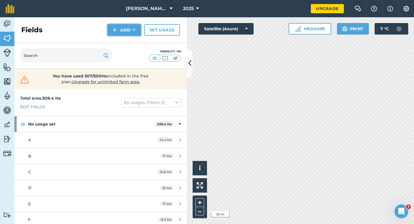
click at [116, 25] on button "Add" at bounding box center [124, 30] width 33 height 12
click at [117, 37] on link "Draw" at bounding box center [125, 43] width 32 height 13
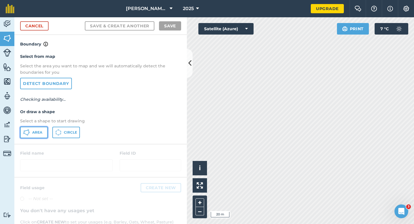
click at [37, 130] on span "Area" at bounding box center [37, 132] width 10 height 5
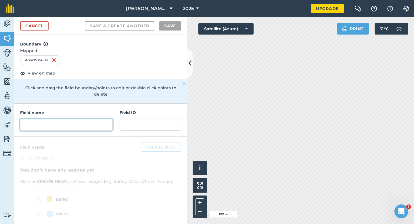
click at [83, 119] on input "text" at bounding box center [66, 125] width 93 height 12
type input "P"
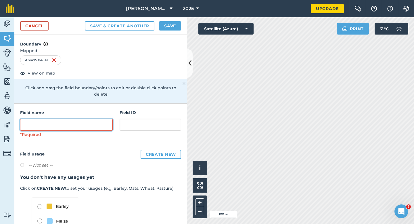
type input "F"
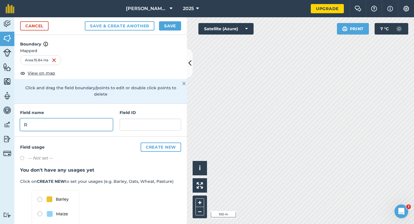
type input "R"
click at [173, 28] on button "Save" at bounding box center [170, 25] width 22 height 9
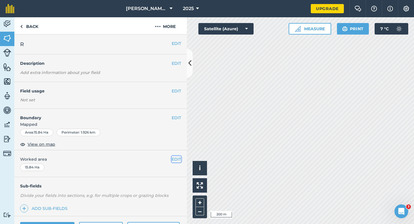
click at [179, 159] on button "EDIT" at bounding box center [176, 159] width 9 height 6
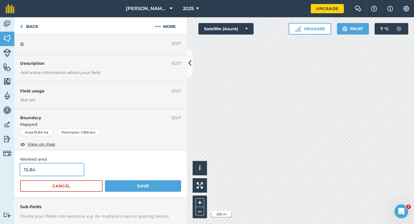
click at [69, 173] on input "15.84" at bounding box center [52, 169] width 64 height 12
type input "15.8"
click at [105, 180] on button "Save" at bounding box center [143, 186] width 76 height 12
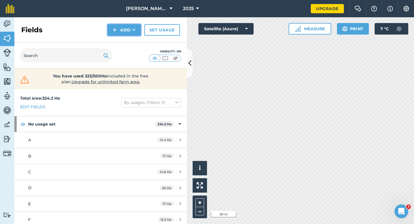
click at [124, 26] on button "Add" at bounding box center [124, 30] width 33 height 12
click at [124, 38] on link "Draw" at bounding box center [125, 43] width 32 height 13
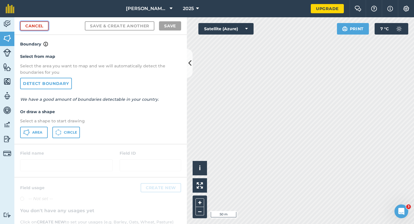
click at [43, 28] on link "Cancel" at bounding box center [34, 25] width 28 height 9
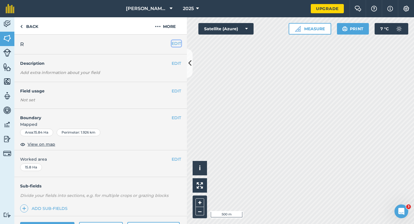
click at [178, 41] on button "EDIT" at bounding box center [176, 43] width 9 height 6
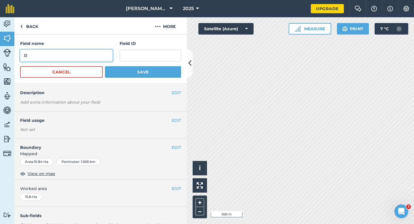
click at [102, 52] on input "R" at bounding box center [66, 56] width 93 height 12
type input "A"
click at [105, 66] on button "Save" at bounding box center [143, 72] width 76 height 12
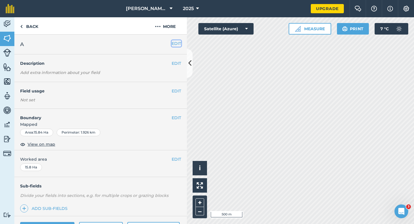
click at [173, 44] on button "EDIT" at bounding box center [176, 43] width 9 height 6
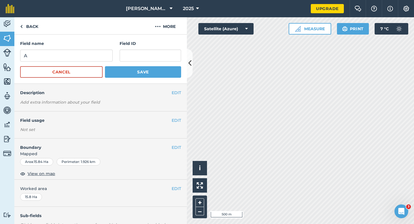
click at [94, 49] on div "Field name A" at bounding box center [66, 50] width 93 height 21
click at [95, 56] on input "A" at bounding box center [66, 56] width 93 height 12
type input "S"
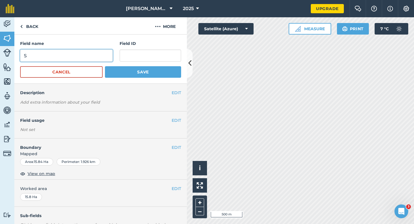
click at [105, 66] on button "Save" at bounding box center [143, 72] width 76 height 12
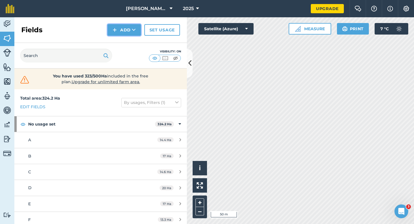
click at [110, 26] on button "Add" at bounding box center [124, 30] width 33 height 12
click at [120, 39] on link "Draw" at bounding box center [125, 43] width 32 height 13
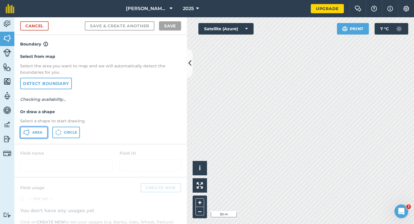
click at [47, 128] on button "Area" at bounding box center [34, 133] width 28 height 12
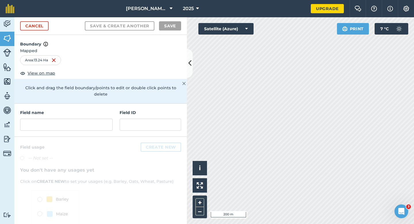
click at [100, 109] on h4 "Field name" at bounding box center [66, 112] width 93 height 6
click at [100, 119] on input "text" at bounding box center [66, 125] width 93 height 12
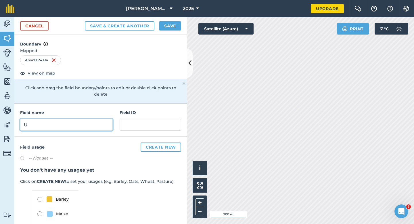
type input "U"
click at [173, 26] on button "Save" at bounding box center [170, 25] width 22 height 9
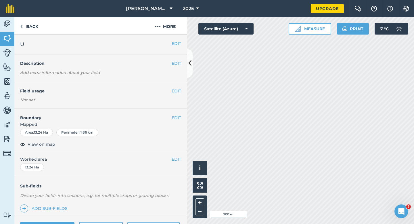
click at [174, 158] on button "EDIT" at bounding box center [176, 159] width 9 height 6
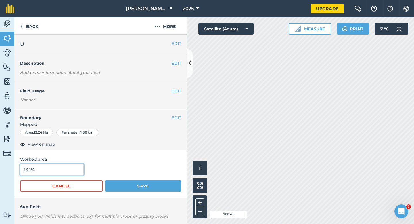
click at [60, 170] on input "13.24" at bounding box center [52, 169] width 64 height 12
type input "13.2"
click at [105, 180] on button "Save" at bounding box center [143, 186] width 76 height 12
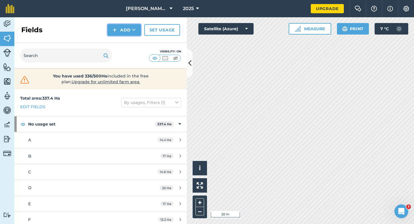
click at [121, 34] on button "Add" at bounding box center [124, 30] width 33 height 12
click at [121, 41] on link "Draw" at bounding box center [125, 43] width 32 height 13
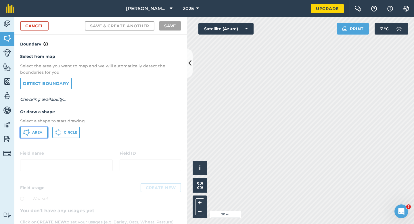
click at [40, 133] on span "Area" at bounding box center [37, 132] width 10 height 5
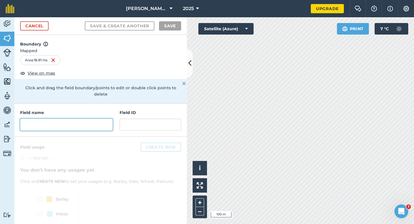
click at [96, 119] on input "text" at bounding box center [66, 125] width 93 height 12
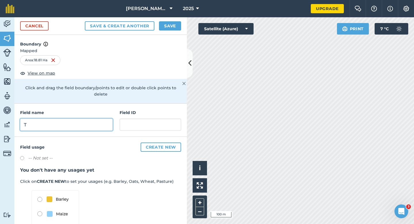
type input "T"
click at [168, 26] on button "Save" at bounding box center [170, 25] width 22 height 9
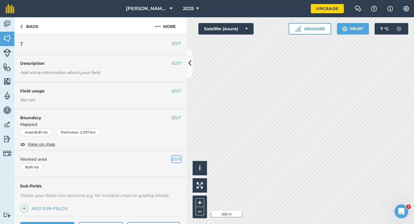
click at [176, 160] on button "EDIT" at bounding box center [176, 159] width 9 height 6
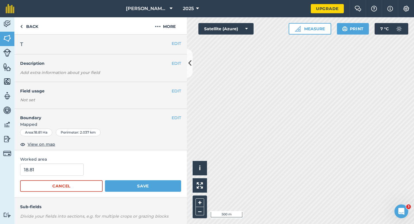
click at [86, 168] on div "18.81" at bounding box center [100, 169] width 161 height 12
click at [77, 168] on input "18.8" at bounding box center [52, 169] width 64 height 12
type input "18.8"
click at [105, 180] on button "Save" at bounding box center [143, 186] width 76 height 12
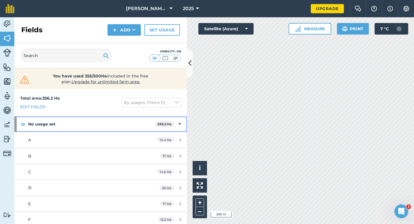
click at [171, 124] on strong "356.2 Ha" at bounding box center [165, 124] width 14 height 4
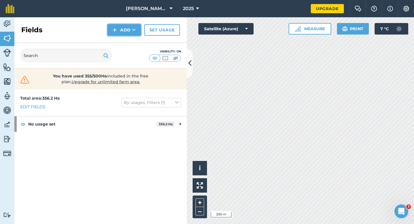
click at [125, 28] on button "Add" at bounding box center [124, 30] width 33 height 12
click at [125, 42] on link "Draw" at bounding box center [125, 43] width 32 height 13
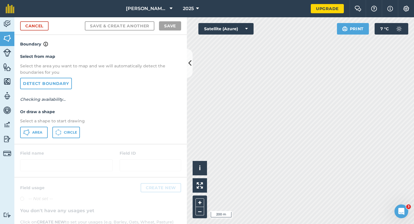
click at [42, 126] on div "Select from map Select the area you want to map and we will automatically detec…" at bounding box center [100, 95] width 173 height 96
click at [42, 130] on button "Area" at bounding box center [34, 133] width 28 height 12
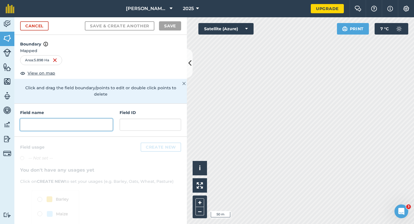
click at [95, 122] on input "text" at bounding box center [66, 125] width 93 height 12
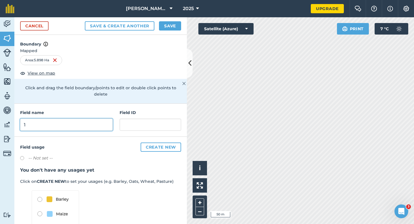
type input "1"
click at [162, 21] on button "Save" at bounding box center [170, 25] width 22 height 9
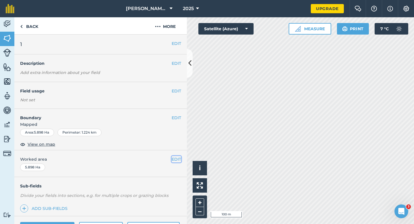
click at [177, 158] on button "EDIT" at bounding box center [176, 159] width 9 height 6
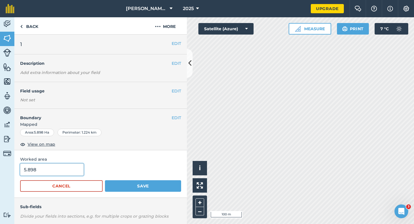
click at [48, 171] on input "5.898" at bounding box center [52, 169] width 64 height 12
type input "6"
click at [105, 180] on button "Save" at bounding box center [143, 186] width 76 height 12
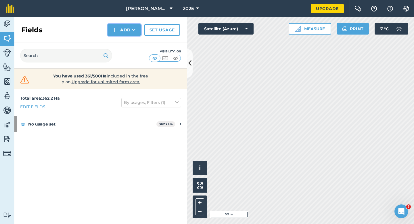
click at [124, 30] on button "Add" at bounding box center [124, 30] width 33 height 12
click at [124, 41] on link "Draw" at bounding box center [125, 43] width 32 height 13
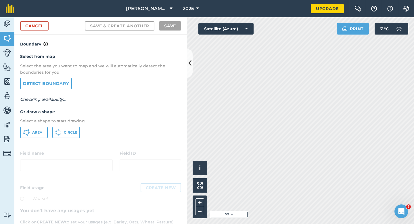
click at [32, 141] on div "Select from map Select the area you want to map and we will automatically detec…" at bounding box center [100, 95] width 173 height 96
click at [32, 135] on button "Area" at bounding box center [34, 133] width 28 height 12
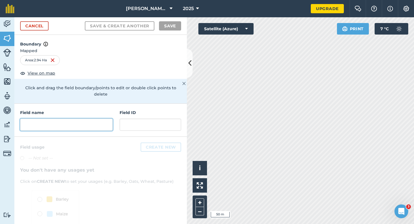
click at [94, 124] on input "text" at bounding box center [66, 125] width 93 height 12
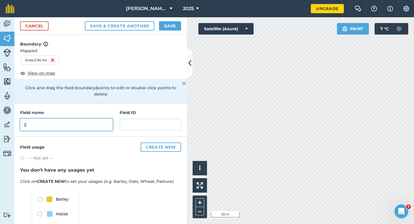
type input "2"
click at [175, 31] on div "Cancel Save & Create Another Save" at bounding box center [100, 26] width 173 height 18
click at [175, 25] on button "Save" at bounding box center [170, 25] width 22 height 9
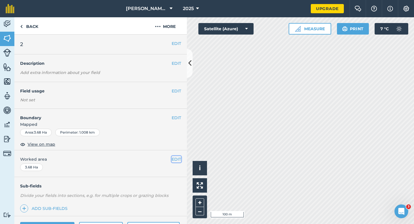
click at [176, 160] on button "EDIT" at bounding box center [176, 159] width 9 height 6
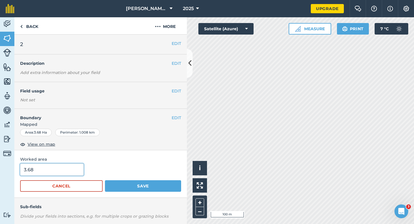
click at [63, 169] on input "3.68" at bounding box center [52, 169] width 64 height 12
type input "4"
click at [105, 180] on button "Save" at bounding box center [143, 186] width 76 height 12
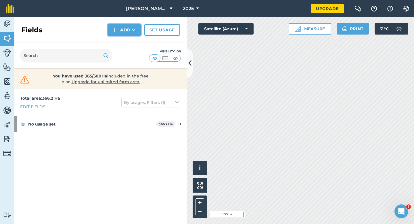
click at [116, 34] on button "Add" at bounding box center [124, 30] width 33 height 12
click at [117, 40] on link "Draw" at bounding box center [125, 43] width 32 height 13
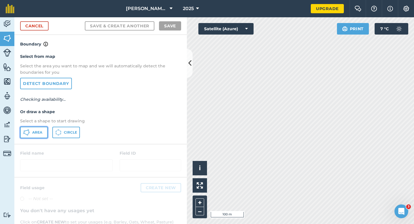
click at [42, 130] on button "Area" at bounding box center [34, 133] width 28 height 12
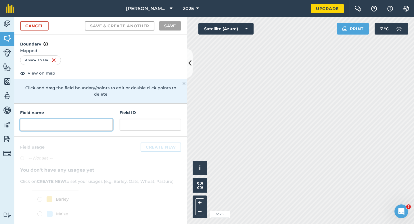
click at [111, 119] on input "text" at bounding box center [66, 125] width 93 height 12
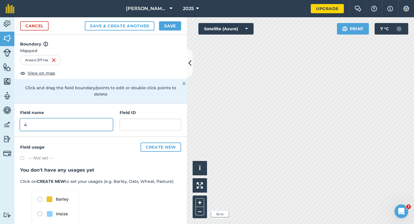
type input "4"
click at [175, 24] on button "Save" at bounding box center [170, 25] width 22 height 9
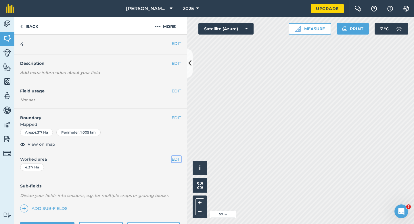
click at [174, 159] on button "EDIT" at bounding box center [176, 159] width 9 height 6
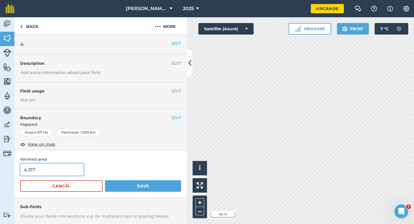
click at [62, 173] on input "4.317" at bounding box center [52, 169] width 64 height 12
type input "4.3"
click at [105, 180] on button "Save" at bounding box center [143, 186] width 76 height 12
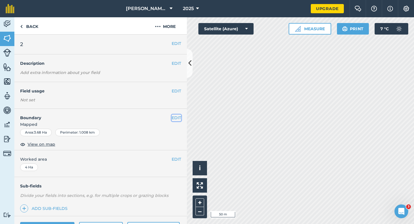
click at [175, 118] on button "EDIT" at bounding box center [176, 118] width 9 height 6
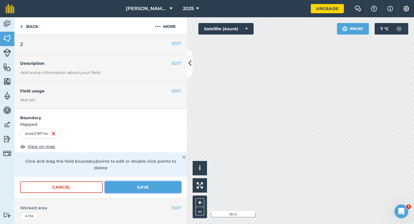
click at [160, 181] on button "Save" at bounding box center [143, 187] width 76 height 12
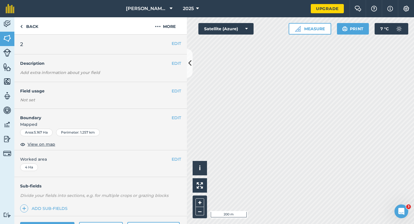
click at [177, 154] on div "EDIT Worked area 4 Ha" at bounding box center [100, 163] width 173 height 27
click at [177, 155] on div "EDIT Worked area 4 Ha" at bounding box center [100, 163] width 173 height 27
click at [73, 162] on div "EDIT Worked area 4 Ha" at bounding box center [100, 163] width 173 height 27
click at [175, 161] on button "EDIT" at bounding box center [176, 159] width 9 height 6
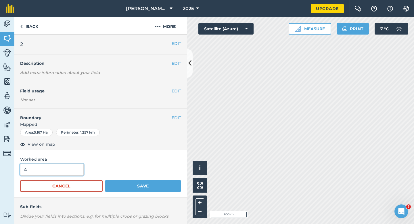
click at [65, 173] on input "4" at bounding box center [52, 169] width 64 height 12
type input "5"
click at [105, 180] on button "Save" at bounding box center [143, 186] width 76 height 12
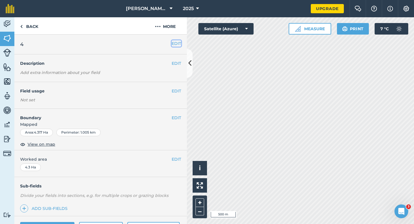
click at [175, 40] on button "EDIT" at bounding box center [176, 43] width 9 height 6
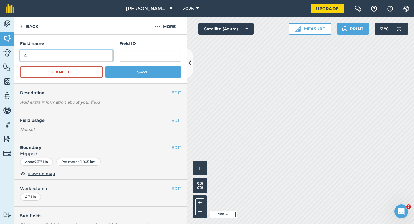
click at [87, 58] on input "4" at bounding box center [66, 56] width 93 height 12
type input "3"
click at [105, 66] on button "Save" at bounding box center [143, 72] width 76 height 12
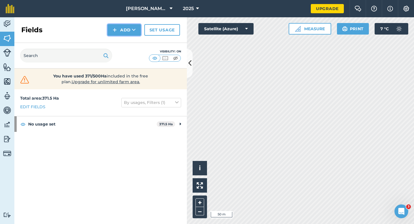
click at [117, 31] on button "Add" at bounding box center [124, 30] width 33 height 12
click at [117, 42] on link "Draw" at bounding box center [125, 43] width 32 height 13
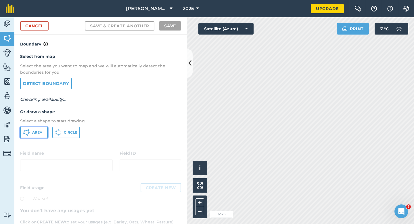
click at [36, 130] on button "Area" at bounding box center [34, 133] width 28 height 12
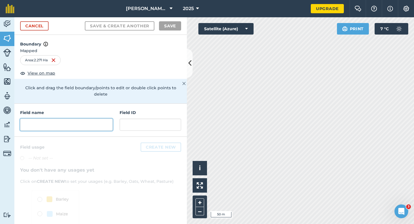
click at [88, 119] on input "text" at bounding box center [66, 125] width 93 height 12
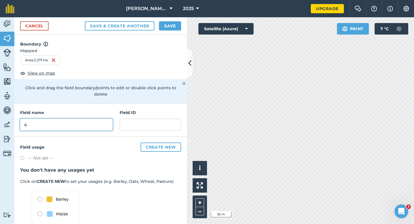
type input "4"
click at [176, 26] on button "Save" at bounding box center [170, 25] width 22 height 9
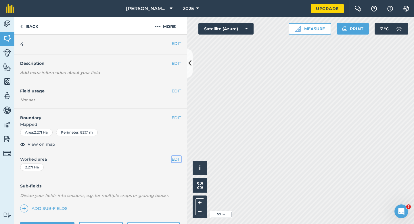
click at [174, 157] on button "EDIT" at bounding box center [176, 159] width 9 height 6
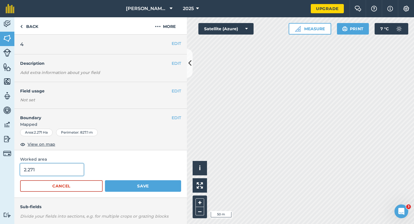
click at [77, 172] on input "2.271" at bounding box center [52, 169] width 64 height 12
type input "3"
click at [105, 180] on button "Save" at bounding box center [143, 186] width 76 height 12
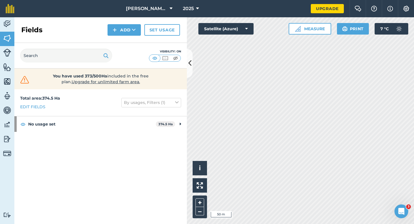
click at [124, 40] on div "Fields Add Set usage" at bounding box center [100, 30] width 173 height 26
click at [124, 33] on button "Add" at bounding box center [124, 30] width 33 height 12
click at [124, 44] on link "Draw" at bounding box center [125, 43] width 32 height 13
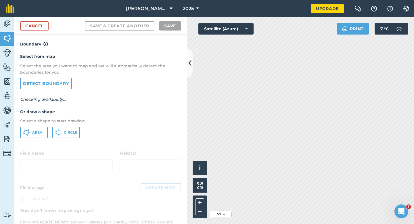
click at [43, 126] on div "Select from map Select the area you want to map and we will automatically detec…" at bounding box center [100, 95] width 173 height 96
click at [43, 129] on button "Area" at bounding box center [34, 133] width 28 height 12
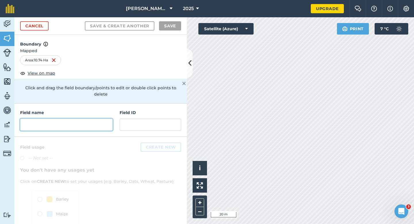
click at [103, 119] on input "text" at bounding box center [66, 125] width 93 height 12
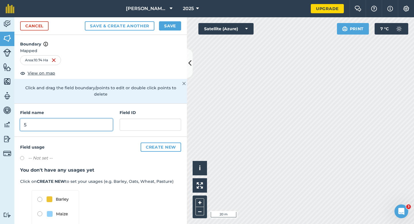
type input "5"
click at [174, 25] on button "Save" at bounding box center [170, 25] width 22 height 9
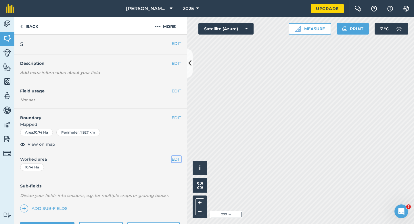
click at [179, 159] on button "EDIT" at bounding box center [176, 159] width 9 height 6
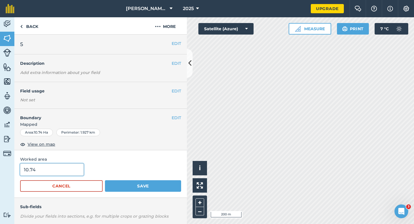
click at [71, 168] on input "10.74" at bounding box center [52, 169] width 64 height 12
type input "10.7"
click at [105, 180] on button "Save" at bounding box center [143, 186] width 76 height 12
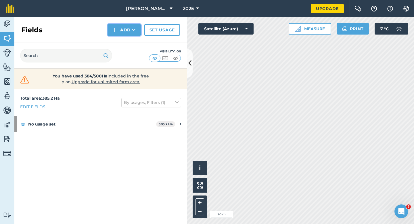
click at [130, 31] on button "Add" at bounding box center [124, 30] width 33 height 12
click at [130, 47] on link "Draw" at bounding box center [125, 43] width 32 height 13
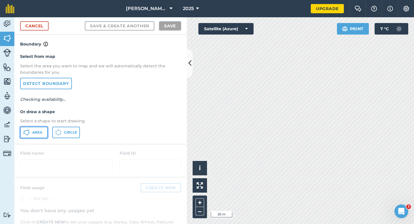
click at [41, 135] on button "Area" at bounding box center [34, 133] width 28 height 12
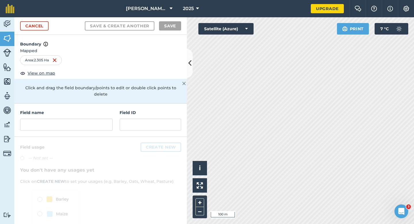
click at [77, 109] on h4 "Field name" at bounding box center [66, 112] width 93 height 6
click at [77, 119] on input "text" at bounding box center [66, 125] width 93 height 12
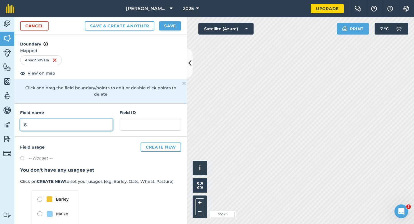
type input "6"
click at [176, 26] on button "Save" at bounding box center [170, 25] width 22 height 9
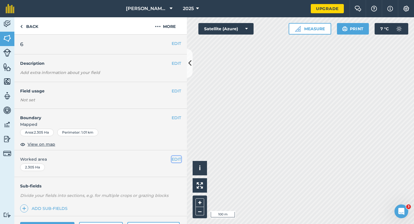
click at [179, 160] on button "EDIT" at bounding box center [176, 159] width 9 height 6
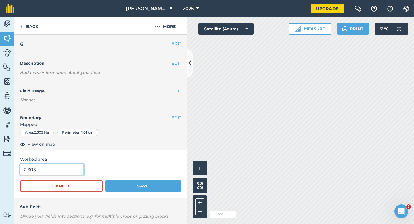
click at [45, 173] on input "2.305" at bounding box center [52, 169] width 64 height 12
type input "2.3"
click at [105, 180] on button "Save" at bounding box center [143, 186] width 76 height 12
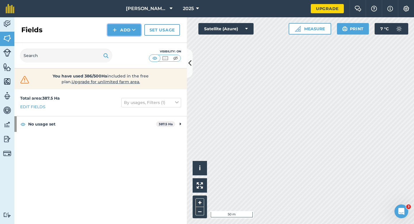
click at [118, 33] on button "Add" at bounding box center [124, 30] width 33 height 12
click at [118, 37] on link "Draw" at bounding box center [125, 43] width 32 height 13
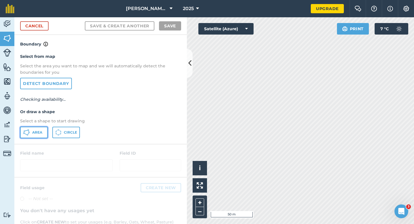
click at [39, 130] on button "Area" at bounding box center [34, 133] width 28 height 12
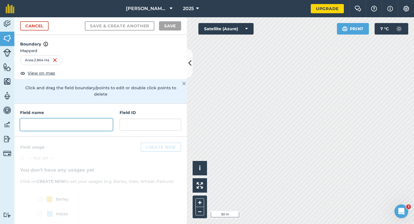
click at [85, 119] on input "text" at bounding box center [66, 125] width 93 height 12
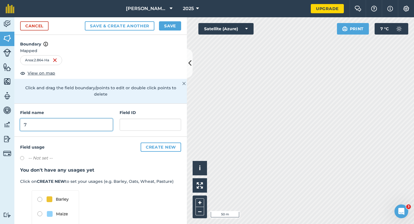
type input "7"
click at [165, 24] on button "Save" at bounding box center [170, 25] width 22 height 9
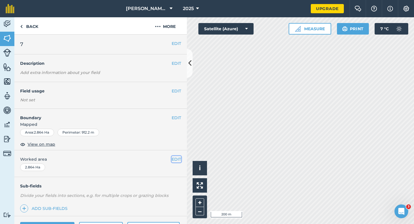
click at [175, 157] on button "EDIT" at bounding box center [176, 159] width 9 height 6
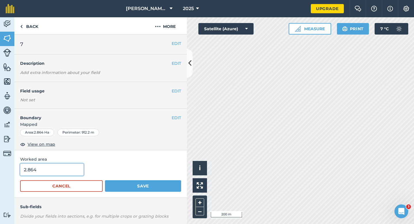
click at [75, 166] on input "2.864" at bounding box center [52, 169] width 64 height 12
type input "3"
click at [105, 180] on button "Save" at bounding box center [143, 186] width 76 height 12
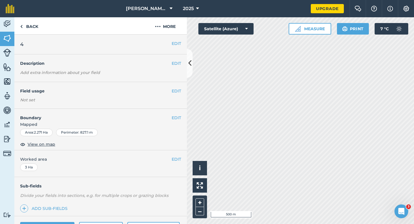
click at [178, 95] on div "EDIT Field usage Not set" at bounding box center [100, 95] width 173 height 27
click at [178, 94] on button "EDIT" at bounding box center [176, 91] width 9 height 6
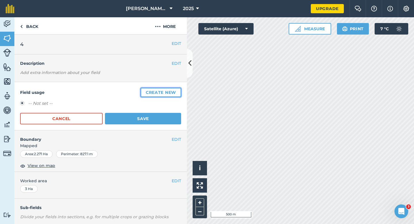
click at [178, 94] on button "Create new" at bounding box center [161, 92] width 41 height 9
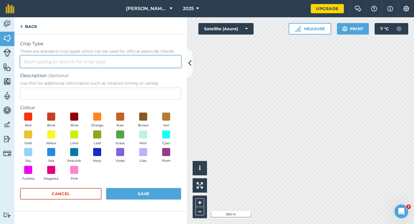
click at [174, 58] on input "Crop Type These are standard crop types which can be used for official pesticid…" at bounding box center [100, 62] width 161 height 12
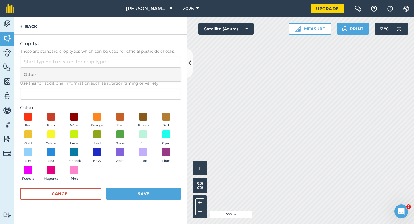
click at [174, 76] on li "Other" at bounding box center [100, 75] width 161 height 14
type input "Other"
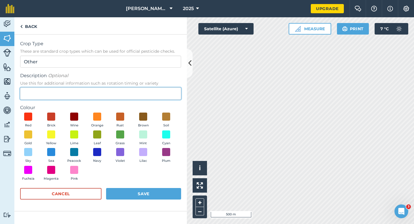
click at [173, 90] on input "Description Optional Use this for additional information such as rotation timin…" at bounding box center [100, 94] width 161 height 12
click at [173, 91] on input "GRA" at bounding box center [100, 94] width 161 height 12
type input "Grass"
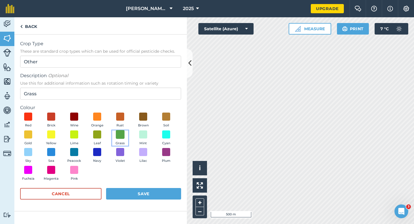
click at [119, 138] on span at bounding box center [120, 134] width 9 height 9
click at [147, 196] on button "Save" at bounding box center [143, 194] width 75 height 12
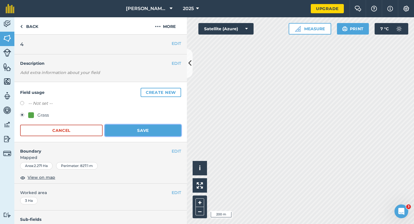
click at [163, 129] on button "Save" at bounding box center [143, 131] width 76 height 12
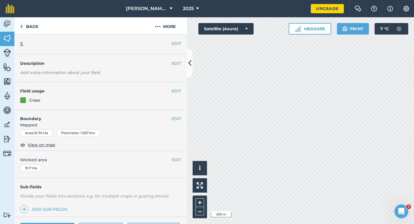
click at [176, 87] on div "EDIT Field usage Grass" at bounding box center [100, 96] width 173 height 28
click at [175, 90] on button "EDIT" at bounding box center [176, 91] width 9 height 6
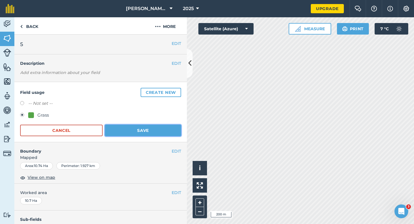
click at [119, 131] on button "Save" at bounding box center [143, 131] width 76 height 12
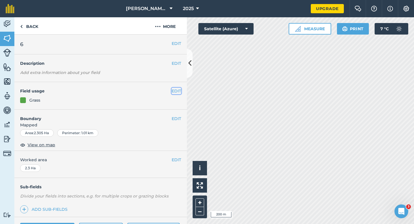
click at [176, 89] on button "EDIT" at bounding box center [176, 91] width 9 height 6
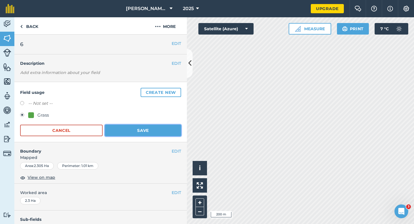
click at [139, 134] on button "Save" at bounding box center [143, 131] width 76 height 12
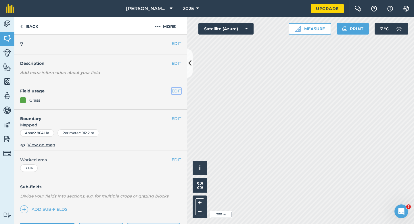
click at [176, 89] on button "EDIT" at bounding box center [176, 91] width 9 height 6
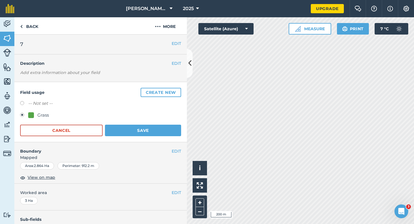
click at [129, 125] on div "Cancel Save" at bounding box center [100, 131] width 161 height 12
click at [155, 134] on button "Save" at bounding box center [143, 131] width 76 height 12
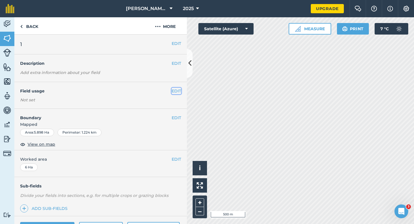
click at [175, 91] on button "EDIT" at bounding box center [176, 91] width 9 height 6
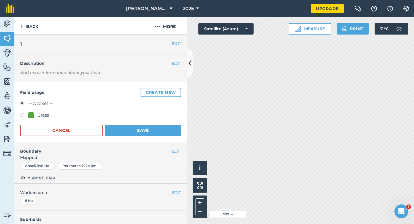
click at [36, 113] on div "Grass" at bounding box center [38, 115] width 21 height 7
radio input "true"
radio input "false"
click at [162, 139] on div "Field usage Create new -- Not set -- Grass Cancel Save" at bounding box center [100, 112] width 173 height 60
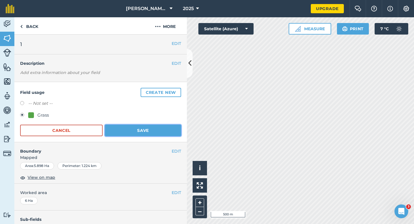
click at [163, 131] on button "Save" at bounding box center [143, 131] width 76 height 12
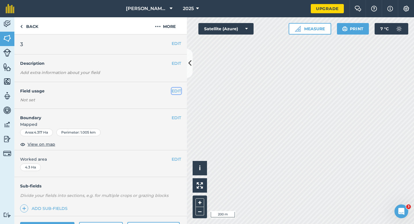
click at [179, 89] on button "EDIT" at bounding box center [176, 91] width 9 height 6
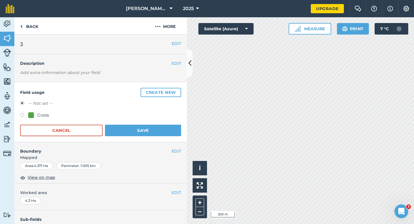
click at [41, 117] on div "Grass" at bounding box center [43, 115] width 12 height 7
radio input "true"
radio input "false"
click at [157, 141] on div "Field usage Create new -- Not set -- Grass Cancel Save" at bounding box center [100, 112] width 173 height 60
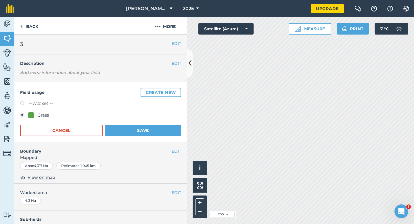
click at [157, 136] on div "Field usage Create new -- Not set -- Grass Cancel Save" at bounding box center [100, 112] width 173 height 60
click at [173, 132] on button "Save" at bounding box center [143, 131] width 76 height 12
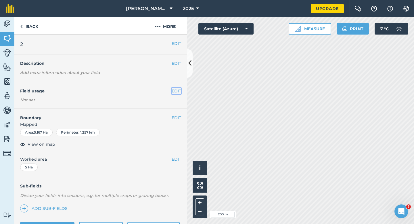
click at [178, 88] on button "EDIT" at bounding box center [176, 91] width 9 height 6
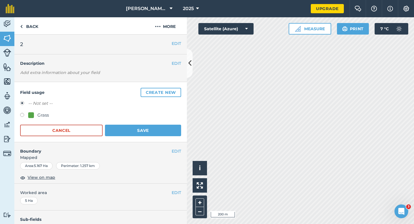
click at [43, 112] on div "Grass" at bounding box center [43, 115] width 12 height 7
radio input "true"
radio input "false"
click at [133, 128] on button "Save" at bounding box center [143, 131] width 76 height 12
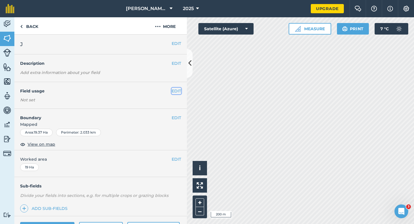
click at [172, 89] on button "EDIT" at bounding box center [176, 91] width 9 height 6
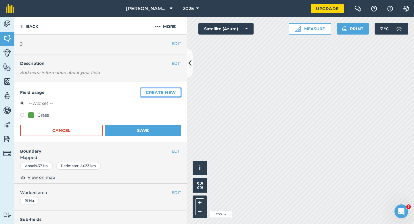
click at [172, 89] on button "Create new" at bounding box center [161, 92] width 41 height 9
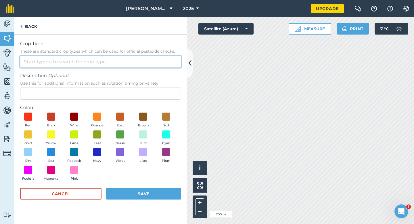
click at [150, 60] on input "Crop Type These are standard crop types which can be used for official pesticid…" at bounding box center [100, 62] width 161 height 12
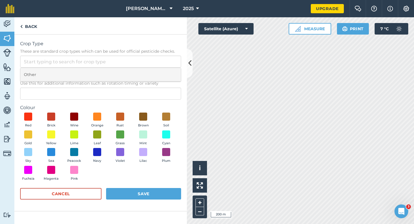
click at [150, 75] on li "Other" at bounding box center [100, 75] width 161 height 14
type input "Other"
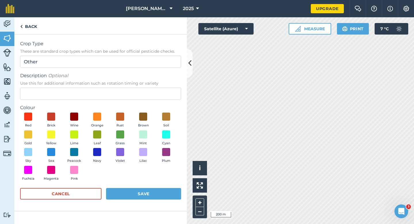
click at [149, 102] on form "Crop Type These are standard crop types which can be used for official pesticid…" at bounding box center [100, 122] width 161 height 165
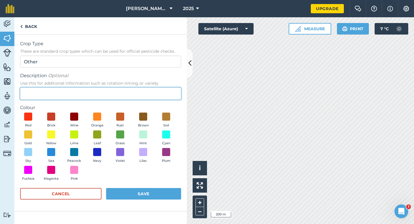
click at [149, 96] on input "Description Optional Use this for additional information such as rotation timin…" at bounding box center [100, 94] width 161 height 12
type input "Wheat"
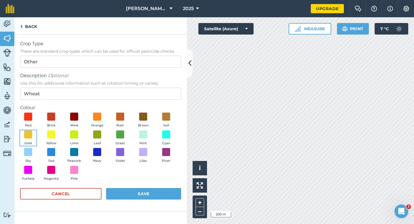
click at [20, 141] on button "Gold" at bounding box center [28, 138] width 16 height 16
click at [164, 193] on button "Save" at bounding box center [143, 194] width 75 height 12
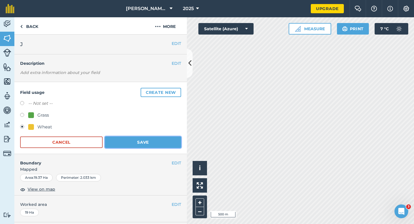
click at [174, 144] on button "Save" at bounding box center [143, 142] width 76 height 12
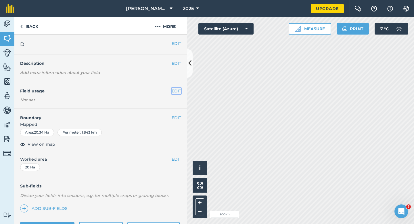
click at [174, 90] on button "EDIT" at bounding box center [176, 91] width 9 height 6
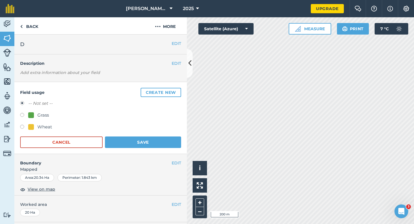
click at [174, 90] on button "Create new" at bounding box center [161, 92] width 41 height 9
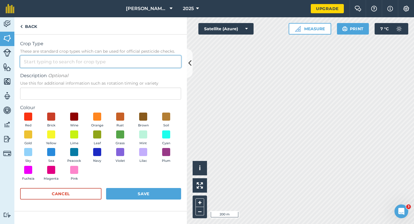
click at [159, 64] on input "Crop Type These are standard crop types which can be used for official pesticid…" at bounding box center [100, 62] width 161 height 12
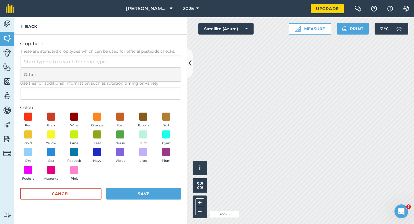
click at [159, 70] on li "Other" at bounding box center [100, 75] width 161 height 14
type input "Other"
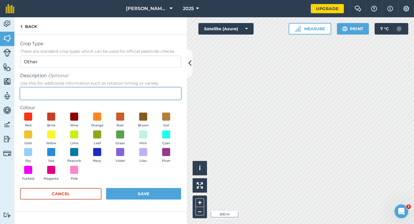
click at [159, 88] on input "Description Optional Use this for additional information such as rotation timin…" at bounding box center [100, 94] width 161 height 12
type input "Radish Seed"
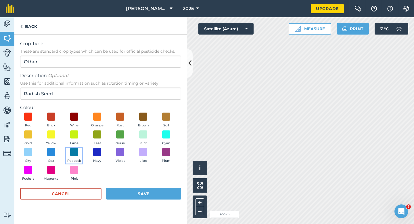
click at [81, 157] on button "Peacock" at bounding box center [74, 156] width 16 height 16
click at [121, 191] on button "Save" at bounding box center [143, 194] width 75 height 12
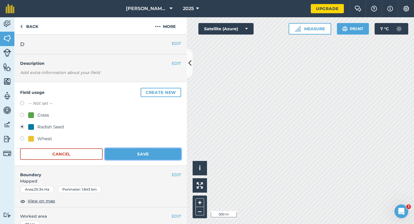
click at [160, 159] on button "Save" at bounding box center [143, 154] width 76 height 12
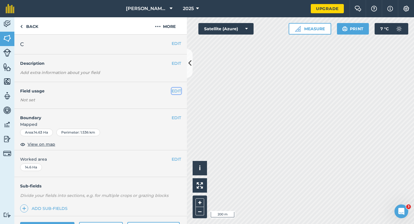
click at [175, 90] on button "EDIT" at bounding box center [176, 91] width 9 height 6
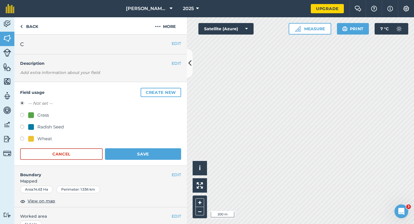
click at [175, 90] on button "Create new" at bounding box center [161, 92] width 41 height 9
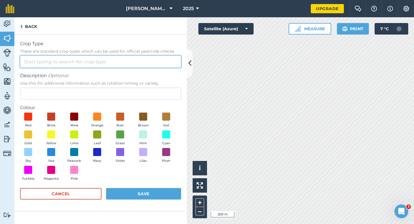
click at [161, 64] on input "Crop Type These are standard crop types which can be used for official pesticid…" at bounding box center [100, 62] width 161 height 12
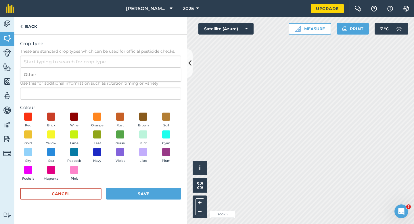
click at [161, 76] on li "Other" at bounding box center [100, 75] width 161 height 14
type input "Other"
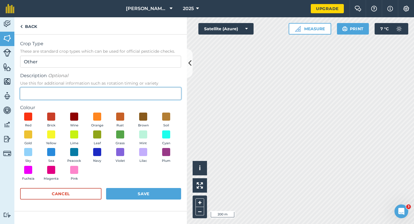
click at [161, 88] on input "Description Optional Use this for additional information such as rotation timin…" at bounding box center [100, 94] width 161 height 12
type input "Clover Seed"
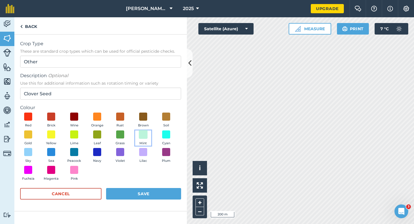
click at [142, 136] on span at bounding box center [143, 134] width 9 height 9
click at [151, 192] on button "Save" at bounding box center [143, 194] width 75 height 12
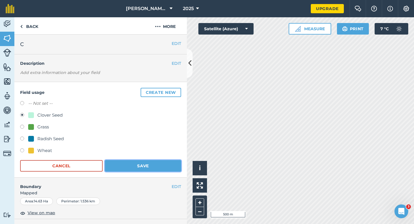
click at [148, 170] on button "Save" at bounding box center [143, 166] width 76 height 12
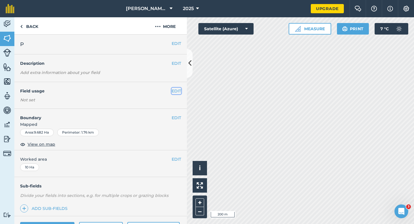
click at [176, 91] on button "EDIT" at bounding box center [176, 91] width 9 height 6
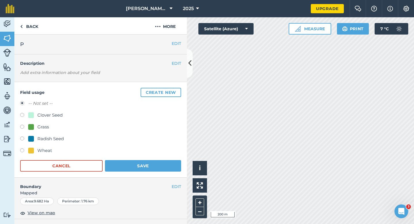
click at [20, 152] on label at bounding box center [24, 151] width 8 height 6
radio input "true"
radio input "false"
click at [126, 157] on form "-- Not set -- Clover Seed Grass Radish Seed Wheat Cancel Save" at bounding box center [100, 136] width 161 height 72
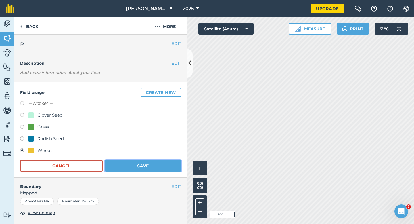
click at [126, 163] on button "Save" at bounding box center [143, 166] width 76 height 12
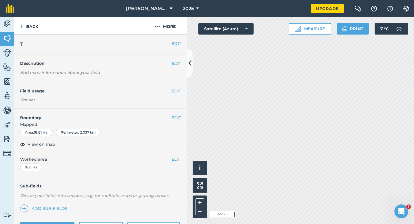
click at [176, 88] on div "EDIT Field usage Not set" at bounding box center [100, 95] width 173 height 27
click at [175, 88] on button "EDIT" at bounding box center [176, 91] width 9 height 6
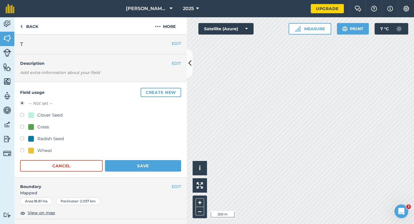
click at [47, 152] on div "Wheat" at bounding box center [44, 150] width 15 height 7
radio input "true"
radio input "false"
click at [123, 171] on button "Save" at bounding box center [143, 166] width 76 height 12
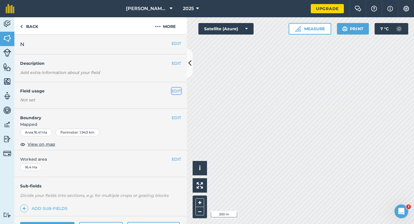
click at [174, 91] on button "EDIT" at bounding box center [176, 91] width 9 height 6
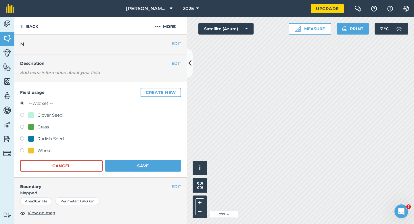
click at [50, 115] on div "Clover Seed" at bounding box center [49, 115] width 25 height 7
radio input "true"
radio input "false"
click at [136, 158] on form "-- Not set -- Clover Seed Grass Radish Seed Wheat Cancel Save" at bounding box center [100, 136] width 161 height 72
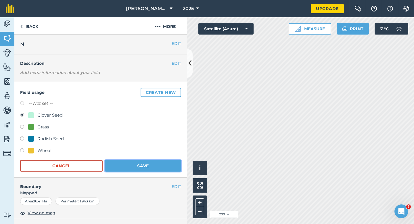
click at [139, 162] on button "Save" at bounding box center [143, 166] width 76 height 12
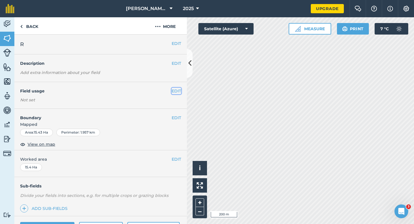
click at [178, 89] on button "EDIT" at bounding box center [176, 91] width 9 height 6
click at [175, 90] on button "EDIT" at bounding box center [176, 91] width 9 height 6
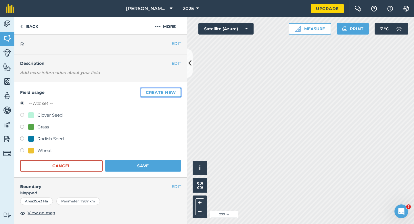
click at [175, 90] on button "Create new" at bounding box center [161, 92] width 41 height 9
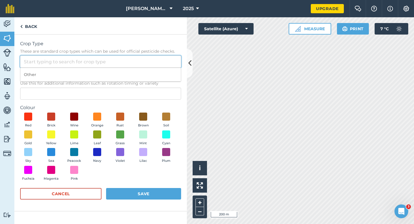
click at [151, 57] on input "Crop Type These are standard crop types which can be used for official pesticid…" at bounding box center [100, 62] width 161 height 12
click at [151, 66] on input "Crop Type These are standard crop types which can be used for official pesticid…" at bounding box center [100, 62] width 161 height 12
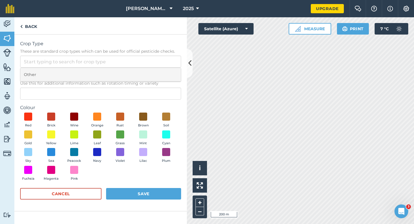
click at [151, 74] on li "Other" at bounding box center [100, 75] width 161 height 14
type input "Other"
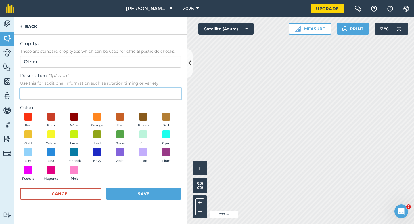
click at [151, 88] on input "Description Optional Use this for additional information such as rotation timin…" at bounding box center [100, 94] width 161 height 12
type input "Barley"
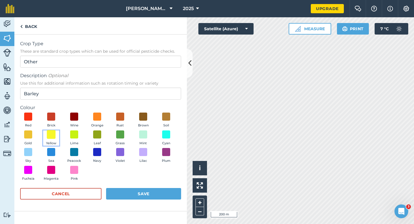
click at [52, 138] on span at bounding box center [51, 134] width 9 height 9
click at [126, 189] on button "Save" at bounding box center [143, 194] width 75 height 12
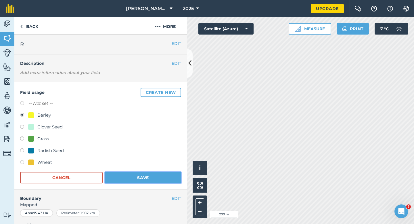
click at [153, 183] on button "Save" at bounding box center [143, 178] width 76 height 12
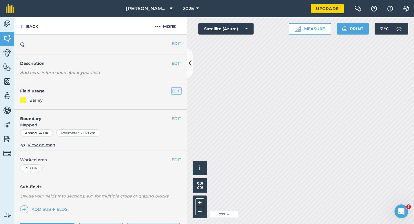
click at [176, 92] on button "EDIT" at bounding box center [176, 91] width 9 height 6
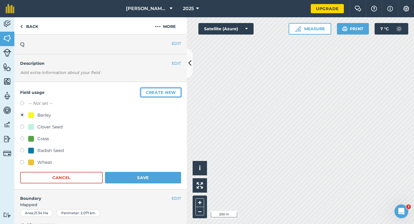
click at [176, 92] on button "Create new" at bounding box center [161, 92] width 41 height 9
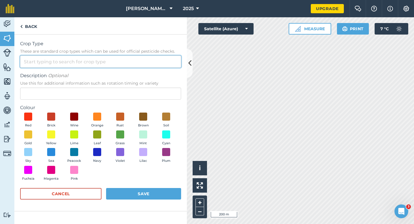
click at [162, 65] on input "Crop Type These are standard crop types which can be used for official pesticid…" at bounding box center [100, 62] width 161 height 12
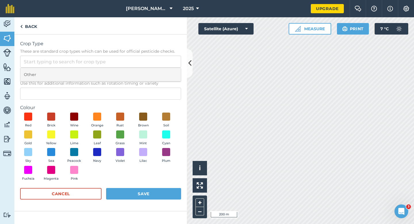
click at [162, 68] on li "Other" at bounding box center [100, 75] width 161 height 14
type input "Other"
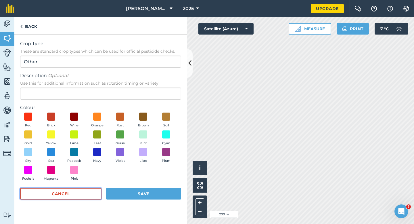
click at [93, 195] on button "Cancel" at bounding box center [60, 194] width 81 height 12
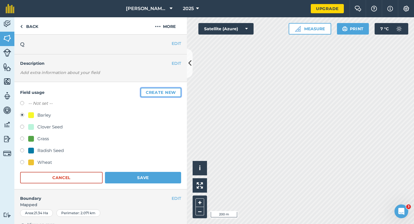
click at [157, 94] on button "Create new" at bounding box center [161, 92] width 41 height 9
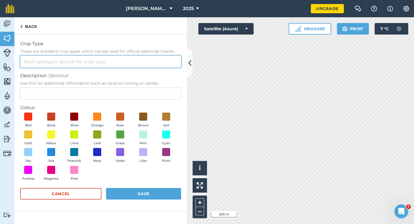
click at [144, 62] on input "Crop Type These are standard crop types which can be used for official pesticid…" at bounding box center [100, 62] width 161 height 12
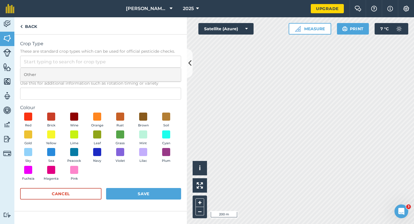
click at [144, 72] on li "Other" at bounding box center [100, 75] width 161 height 14
type input "Other"
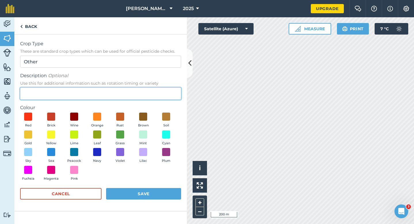
click at [144, 93] on input "Description Optional Use this for additional information such as rotation timin…" at bounding box center [100, 94] width 161 height 12
type input "Watties Peas"
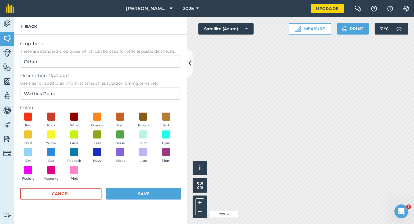
click at [110, 130] on div "Red Brick Wine Orange Rust Brown Soil Gold Yellow Lime Leaf Grass Mint Cyan Sky…" at bounding box center [100, 148] width 161 height 71
click at [96, 130] on span at bounding box center [97, 134] width 9 height 9
click at [125, 191] on button "Save" at bounding box center [143, 194] width 75 height 12
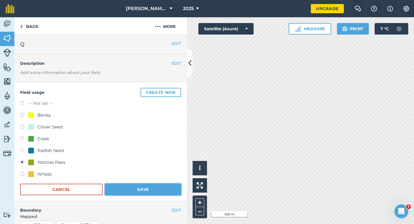
click at [145, 187] on button "Save" at bounding box center [143, 190] width 76 height 12
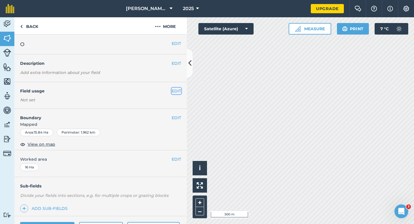
click at [175, 91] on button "EDIT" at bounding box center [176, 91] width 9 height 6
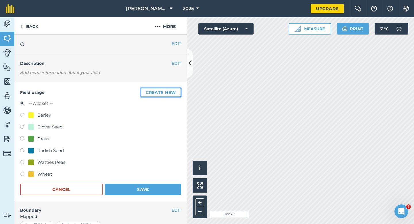
click at [175, 91] on button "Create new" at bounding box center [161, 92] width 41 height 9
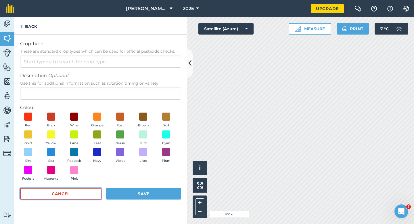
click at [86, 198] on button "Cancel" at bounding box center [60, 194] width 81 height 12
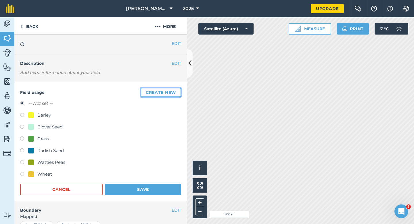
click at [152, 91] on button "Create new" at bounding box center [161, 92] width 41 height 9
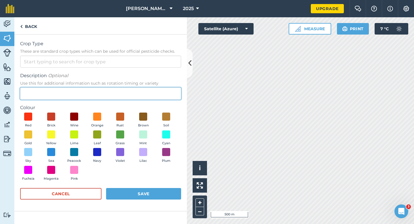
click at [151, 89] on input "Description Optional Use this for additional information such as rotation timin…" at bounding box center [100, 94] width 161 height 12
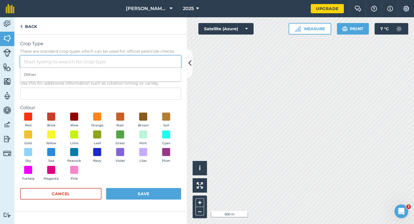
click at [144, 61] on input "Crop Type These are standard crop types which can be used for official pesticid…" at bounding box center [100, 62] width 161 height 12
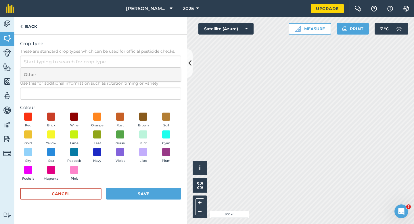
click at [144, 70] on li "Other" at bounding box center [100, 75] width 161 height 14
type input "Other"
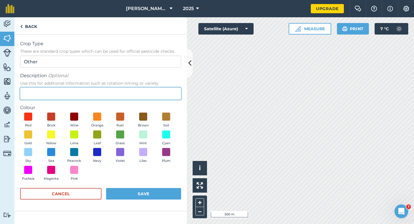
click at [144, 90] on input "Description Optional Use this for additional information such as rotation timin…" at bounding box center [100, 94] width 161 height 12
type input "Grass Seed"
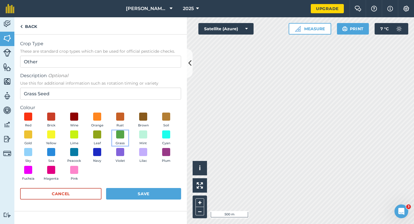
click at [115, 140] on button "Grass" at bounding box center [120, 138] width 16 height 16
click at [148, 198] on button "Save" at bounding box center [143, 194] width 75 height 12
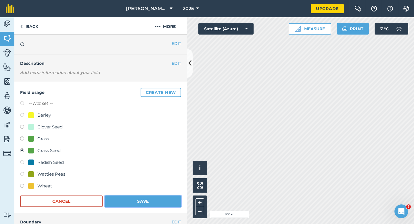
click at [167, 201] on button "Save" at bounding box center [143, 201] width 76 height 12
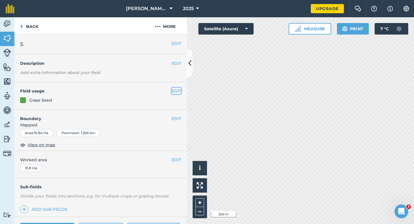
click at [175, 93] on button "EDIT" at bounding box center [176, 91] width 9 height 6
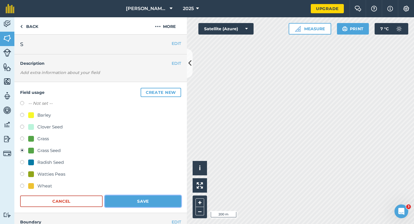
click at [136, 199] on button "Save" at bounding box center [143, 201] width 76 height 12
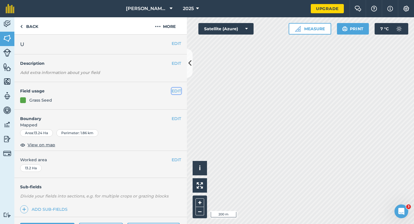
click at [176, 89] on button "EDIT" at bounding box center [176, 91] width 9 height 6
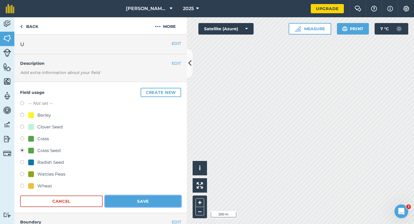
click at [145, 207] on button "Save" at bounding box center [143, 201] width 76 height 12
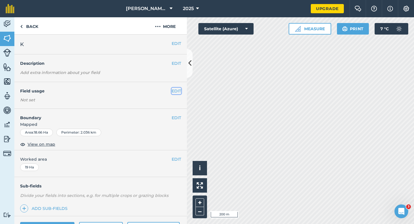
click at [177, 91] on button "EDIT" at bounding box center [176, 91] width 9 height 6
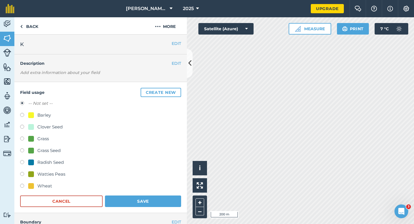
click at [40, 190] on div "Wheat" at bounding box center [100, 186] width 161 height 8
click at [43, 176] on div "Watties Peas" at bounding box center [51, 174] width 28 height 7
radio input "true"
radio input "false"
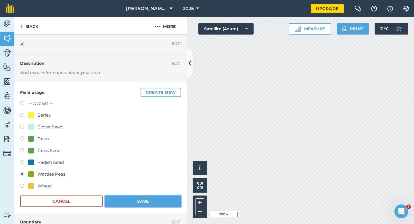
click at [141, 204] on button "Save" at bounding box center [143, 201] width 76 height 12
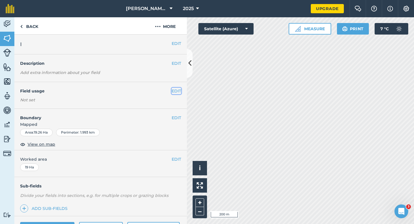
click at [179, 91] on button "EDIT" at bounding box center [176, 91] width 9 height 6
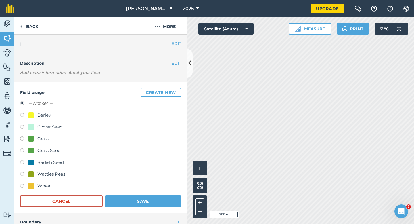
click at [47, 113] on div "Barley" at bounding box center [44, 115] width 14 height 7
radio input "true"
radio input "false"
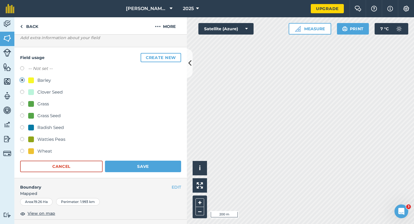
scroll to position [43, 0]
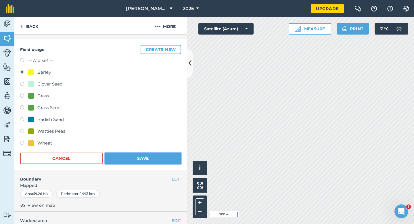
click at [143, 162] on button "Save" at bounding box center [143, 159] width 76 height 12
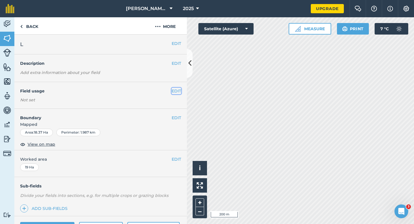
click at [180, 89] on button "EDIT" at bounding box center [176, 91] width 9 height 6
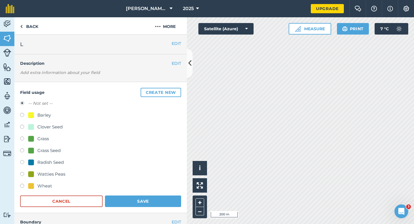
click at [46, 147] on div "Grass Seed" at bounding box center [48, 150] width 23 height 7
radio input "true"
radio input "false"
click at [140, 200] on button "Save" at bounding box center [143, 201] width 76 height 12
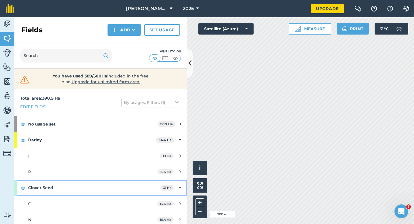
click at [138, 186] on strong "Clover Seed" at bounding box center [94, 188] width 132 height 16
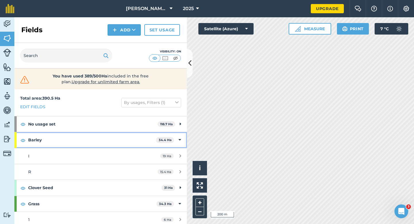
click at [143, 146] on strong "Barley" at bounding box center [92, 140] width 128 height 16
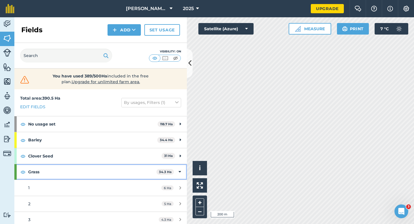
click at [155, 172] on strong "Grass" at bounding box center [92, 172] width 128 height 16
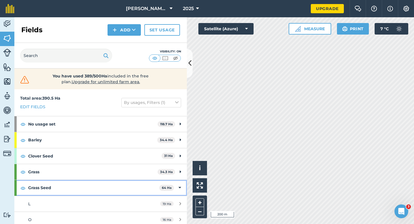
click at [165, 189] on strong "64 Ha" at bounding box center [167, 188] width 10 height 4
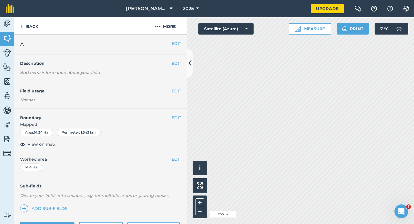
click at [170, 90] on h4 "Field usage" at bounding box center [96, 91] width 152 height 6
click at [171, 90] on h4 "Field usage" at bounding box center [96, 91] width 152 height 6
click at [174, 90] on button "EDIT" at bounding box center [176, 91] width 9 height 6
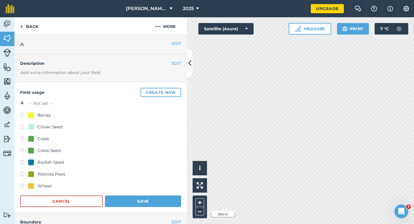
click at [46, 151] on div "Grass Seed" at bounding box center [48, 150] width 23 height 7
radio input "true"
radio input "false"
click at [134, 203] on button "Save" at bounding box center [143, 201] width 76 height 12
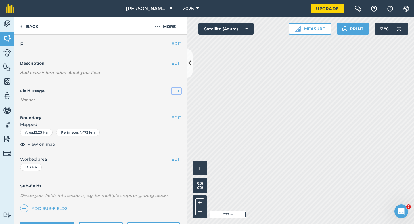
click at [173, 92] on button "EDIT" at bounding box center [176, 91] width 9 height 6
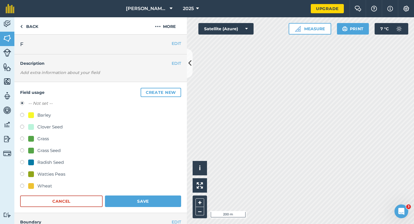
click at [42, 185] on div "Wheat" at bounding box center [44, 185] width 15 height 7
radio input "true"
radio input "false"
click at [148, 205] on button "Save" at bounding box center [143, 201] width 76 height 12
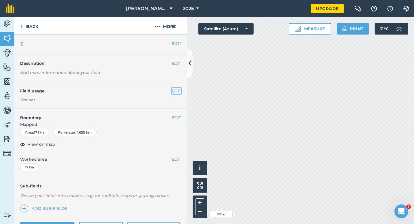
click at [180, 90] on button "EDIT" at bounding box center [176, 91] width 9 height 6
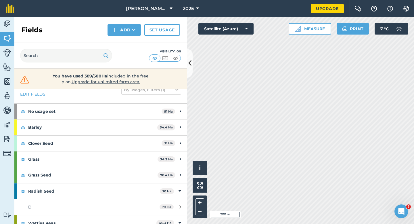
scroll to position [38, 0]
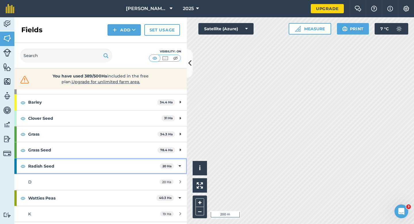
click at [140, 164] on strong "Radish Seed" at bounding box center [94, 166] width 132 height 16
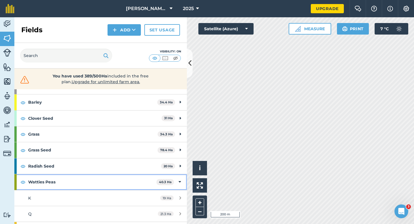
click at [145, 177] on strong "Watties Peas" at bounding box center [92, 182] width 128 height 16
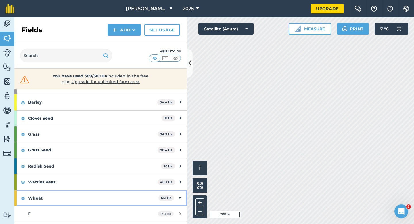
click at [180, 200] on icon at bounding box center [180, 198] width 3 height 6
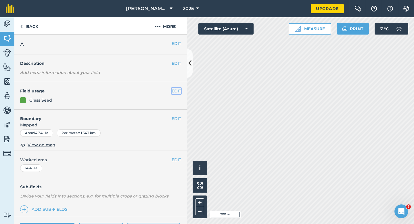
click at [177, 92] on button "EDIT" at bounding box center [176, 91] width 9 height 6
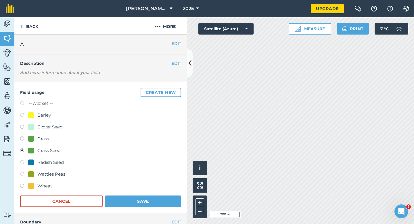
click at [52, 176] on div "Watties Peas" at bounding box center [51, 174] width 28 height 7
radio input "true"
radio input "false"
click at [138, 208] on div "Field usage Create new -- Not set -- Barley Clover Seed Grass Grass Seed Radish…" at bounding box center [100, 147] width 173 height 131
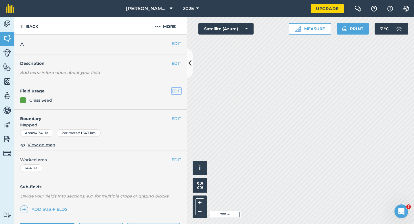
click at [178, 91] on button "EDIT" at bounding box center [176, 91] width 9 height 6
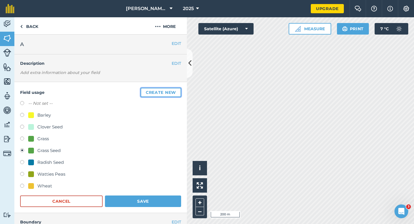
click at [178, 90] on button "Create new" at bounding box center [161, 92] width 41 height 9
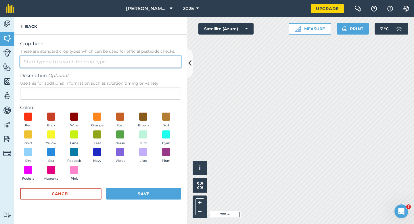
click at [164, 65] on input "Crop Type These are standard crop types which can be used for official pesticid…" at bounding box center [100, 62] width 161 height 12
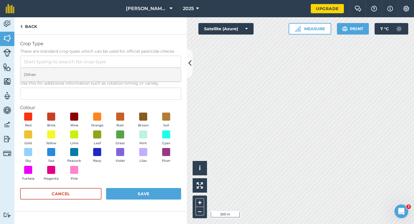
click at [164, 70] on li "Other" at bounding box center [100, 75] width 161 height 14
type input "Other"
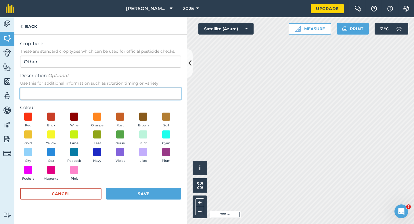
click at [163, 91] on input "Description Optional Use this for additional information such as rotation timin…" at bounding box center [100, 94] width 161 height 12
type input "Seed"
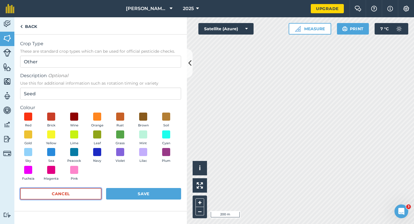
click at [84, 197] on button "Cancel" at bounding box center [60, 194] width 81 height 12
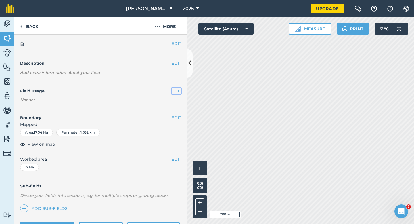
click at [173, 92] on button "EDIT" at bounding box center [176, 91] width 9 height 6
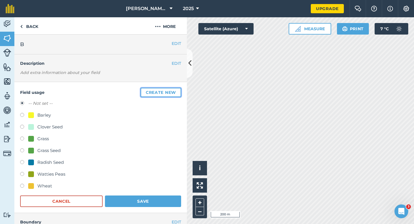
click at [173, 92] on button "Create new" at bounding box center [161, 92] width 41 height 9
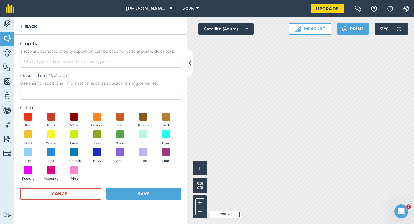
click at [161, 68] on form "Crop Type These are standard crop types which can be used for official pesticid…" at bounding box center [100, 122] width 161 height 165
click at [161, 65] on input "Crop Type These are standard crop types which can be used for official pesticid…" at bounding box center [100, 62] width 161 height 12
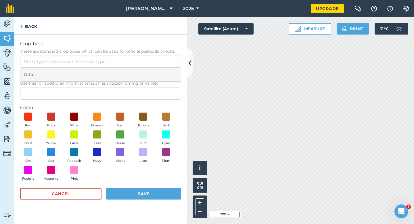
click at [161, 71] on li "Other" at bounding box center [100, 75] width 161 height 14
type input "Other"
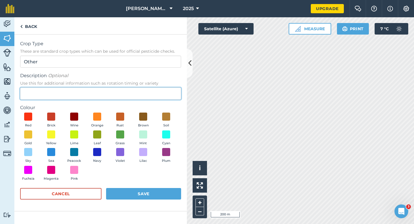
click at [161, 94] on input "Description Optional Use this for additional information such as rotation timin…" at bounding box center [100, 94] width 161 height 12
type input "Potatoes"
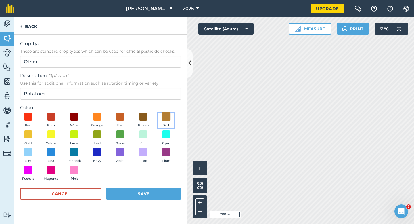
click at [169, 119] on span at bounding box center [166, 116] width 9 height 9
click at [169, 195] on button "Save" at bounding box center [143, 194] width 75 height 12
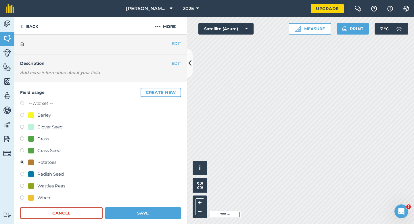
click at [165, 206] on form "-- Not set -- Barley Clover Seed Grass Grass Seed Potatoes Radish Seed Watties …" at bounding box center [100, 159] width 161 height 119
click at [165, 209] on button "Save" at bounding box center [143, 213] width 76 height 12
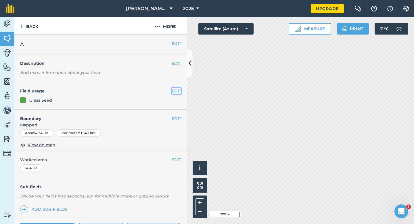
click at [177, 90] on button "EDIT" at bounding box center [176, 91] width 9 height 6
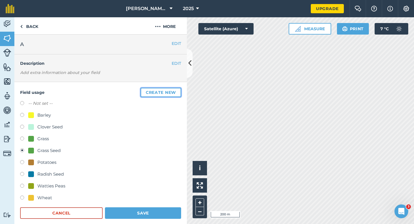
click at [177, 90] on button "Create new" at bounding box center [161, 92] width 41 height 9
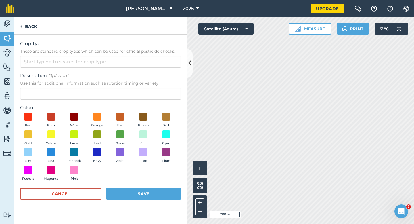
click at [172, 55] on div "Crop Type These are standard crop types which can be used for official pesticid…" at bounding box center [100, 53] width 161 height 27
click at [172, 66] on input "Crop Type These are standard crop types which can be used for official pesticid…" at bounding box center [100, 62] width 161 height 12
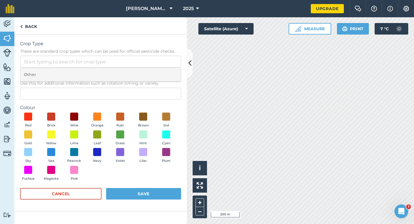
click at [172, 74] on li "Other" at bounding box center [100, 75] width 161 height 14
type input "Other"
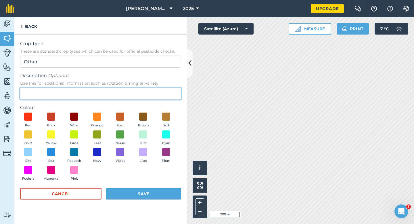
click at [167, 95] on input "Description Optional Use this for additional information such as rotation timin…" at bounding box center [100, 94] width 161 height 12
type input "Seed Peas"
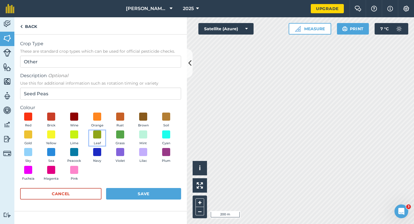
click at [92, 139] on button "Leaf" at bounding box center [97, 138] width 16 height 16
click at [134, 191] on button "Save" at bounding box center [143, 194] width 75 height 12
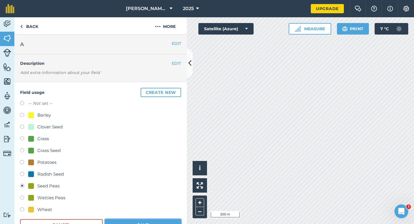
click at [168, 224] on button "Save" at bounding box center [143, 225] width 76 height 12
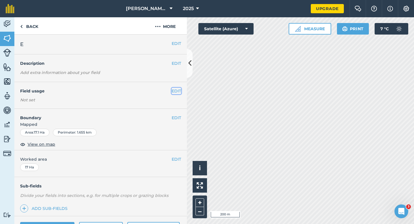
click at [174, 90] on button "EDIT" at bounding box center [176, 91] width 9 height 6
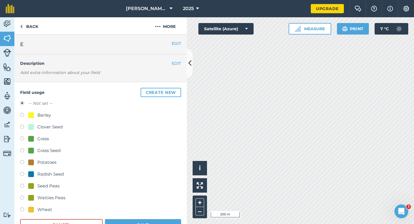
click at [45, 159] on div "Potatoes" at bounding box center [46, 162] width 19 height 7
radio input "true"
radio input "false"
click at [45, 154] on div "Grass Seed" at bounding box center [100, 151] width 161 height 8
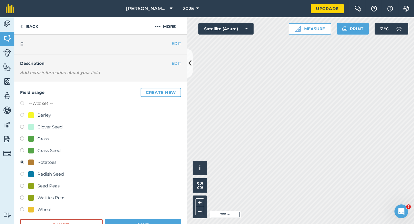
click at [48, 151] on div "Grass Seed" at bounding box center [48, 150] width 23 height 7
radio input "true"
radio input "false"
click at [133, 224] on button "Save" at bounding box center [143, 225] width 76 height 12
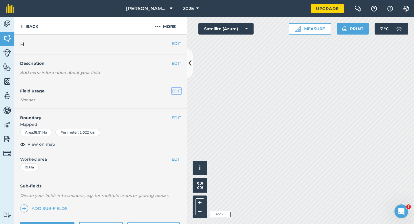
click at [178, 89] on button "EDIT" at bounding box center [176, 91] width 9 height 6
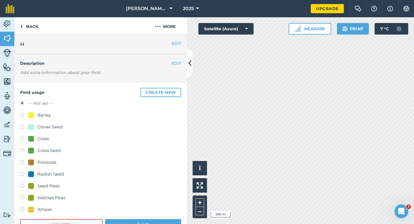
click at [55, 124] on div "Clover Seed" at bounding box center [49, 126] width 25 height 7
radio input "true"
radio input "false"
click at [153, 224] on button "Save" at bounding box center [143, 225] width 76 height 12
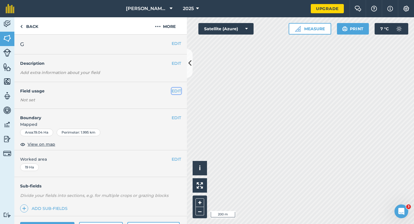
click at [178, 91] on button "EDIT" at bounding box center [176, 91] width 9 height 6
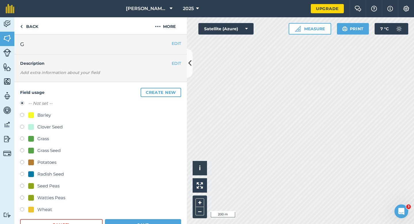
click at [48, 151] on div "Grass Seed" at bounding box center [48, 150] width 23 height 7
radio input "true"
radio input "false"
click at [139, 224] on button "Save" at bounding box center [143, 225] width 76 height 12
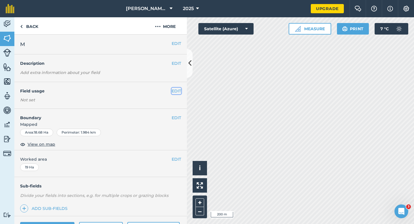
click at [178, 91] on button "EDIT" at bounding box center [176, 91] width 9 height 6
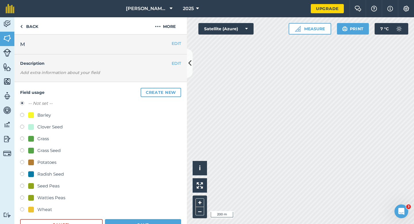
click at [35, 115] on div "Barley" at bounding box center [39, 115] width 23 height 7
radio input "true"
radio input "false"
click at [147, 224] on button "Save" at bounding box center [143, 225] width 76 height 12
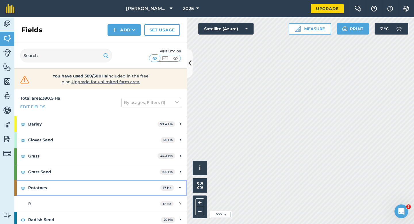
click at [174, 187] on div "Potatoes 17 Ha" at bounding box center [100, 188] width 173 height 16
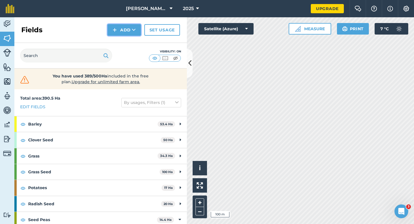
click at [119, 29] on button "Add" at bounding box center [124, 30] width 33 height 12
click at [119, 37] on link "Draw" at bounding box center [125, 43] width 32 height 13
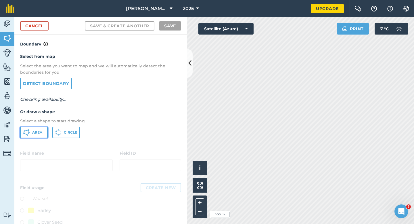
click at [38, 127] on button "Area" at bounding box center [34, 133] width 28 height 12
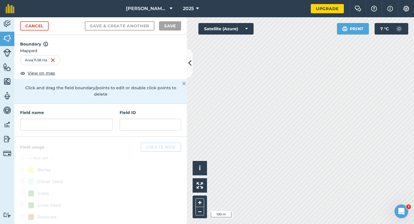
click at [83, 126] on div "Field name Field ID" at bounding box center [100, 120] width 173 height 33
click at [83, 120] on input "text" at bounding box center [66, 125] width 93 height 12
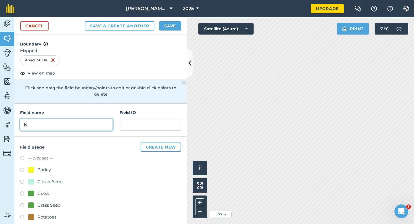
type input "N"
click at [175, 29] on button "Save" at bounding box center [170, 25] width 22 height 9
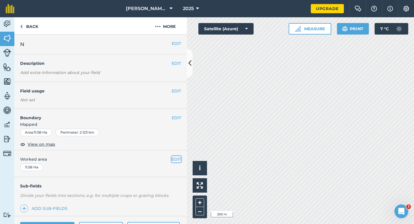
click at [177, 159] on button "EDIT" at bounding box center [176, 159] width 9 height 6
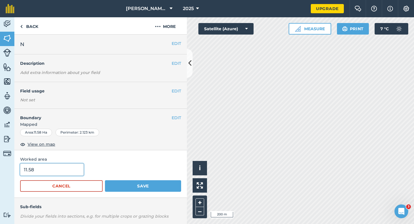
click at [55, 172] on input "11.58" at bounding box center [52, 169] width 64 height 12
type input "12"
click at [105, 180] on button "Save" at bounding box center [143, 186] width 76 height 12
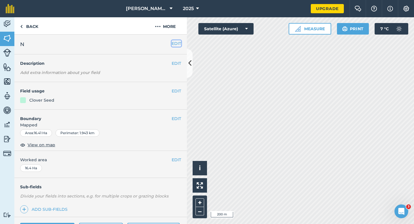
click at [177, 43] on button "EDIT" at bounding box center [176, 43] width 9 height 6
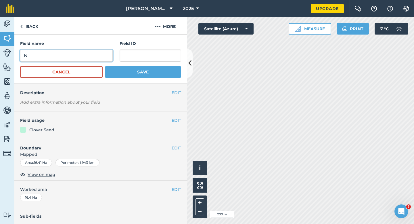
click at [91, 58] on input "N" at bounding box center [66, 56] width 93 height 12
type input "O"
click at [105, 66] on button "Save" at bounding box center [143, 72] width 76 height 12
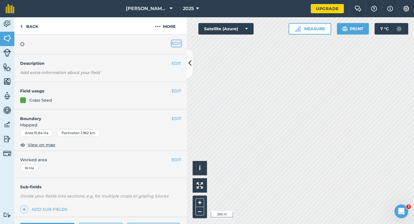
drag, startPoint x: 176, startPoint y: 42, endPoint x: 172, endPoint y: 42, distance: 3.7
click at [172, 42] on button "EDIT" at bounding box center [176, 43] width 9 height 6
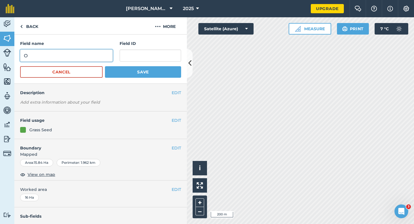
click at [101, 54] on input "O" at bounding box center [66, 56] width 93 height 12
type input "P"
click at [105, 66] on button "Save" at bounding box center [143, 72] width 76 height 12
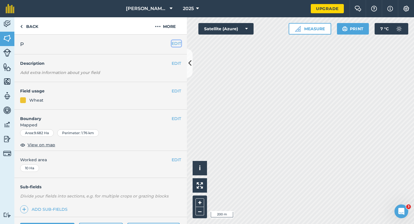
click at [172, 43] on button "EDIT" at bounding box center [176, 43] width 9 height 6
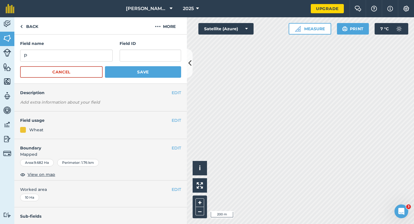
click at [107, 43] on h4 "Field name" at bounding box center [66, 43] width 93 height 6
click at [107, 52] on input "P" at bounding box center [66, 56] width 93 height 12
type input "Q"
click at [105, 66] on button "Save" at bounding box center [143, 72] width 76 height 12
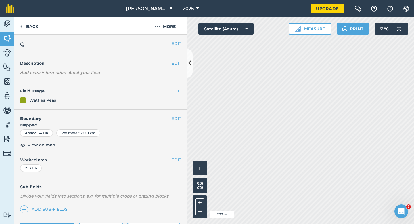
click at [177, 47] on div "EDIT Q" at bounding box center [100, 45] width 173 height 20
click at [181, 44] on button "EDIT" at bounding box center [176, 43] width 9 height 6
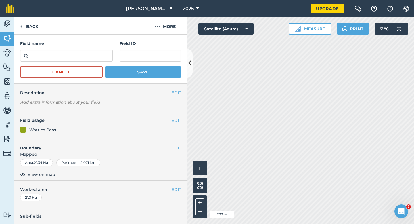
click at [110, 49] on div "Field name Q" at bounding box center [66, 50] width 93 height 21
click at [108, 53] on input "Q" at bounding box center [66, 56] width 93 height 12
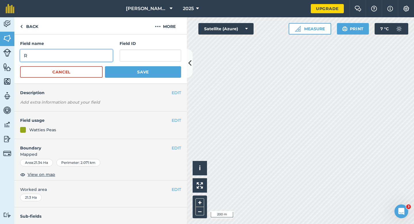
type input "R"
click at [105, 66] on button "Save" at bounding box center [143, 72] width 76 height 12
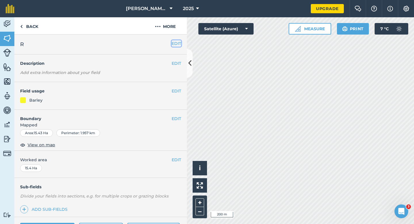
click at [176, 41] on button "EDIT" at bounding box center [176, 43] width 9 height 6
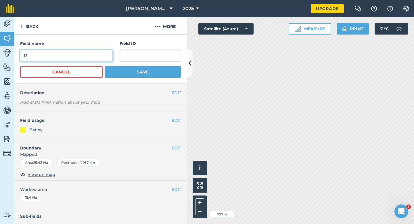
click at [96, 55] on input "R" at bounding box center [66, 56] width 93 height 12
type input "S"
click at [105, 66] on button "Save" at bounding box center [143, 72] width 76 height 12
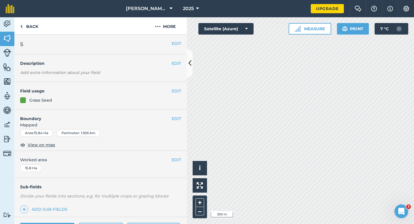
click at [178, 47] on div "EDIT S" at bounding box center [100, 45] width 173 height 20
click at [175, 39] on div "EDIT S" at bounding box center [100, 45] width 173 height 20
click at [175, 43] on button "EDIT" at bounding box center [176, 43] width 9 height 6
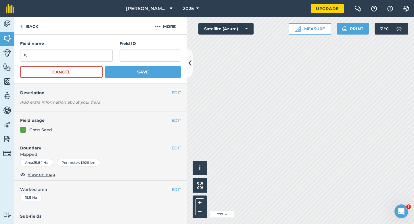
click at [100, 49] on div "Field name S" at bounding box center [66, 50] width 93 height 21
click at [100, 54] on input "S" at bounding box center [66, 56] width 93 height 12
type input "T"
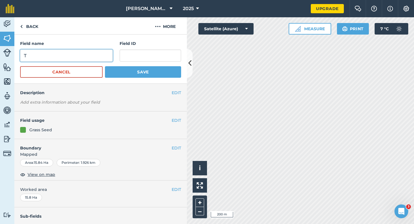
click at [105, 66] on button "Save" at bounding box center [143, 72] width 76 height 12
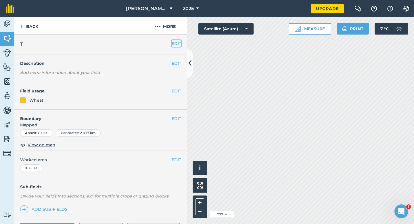
click at [179, 45] on button "EDIT" at bounding box center [176, 43] width 9 height 6
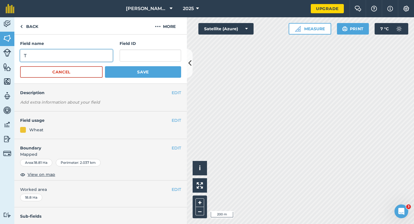
click at [95, 53] on input "T" at bounding box center [66, 56] width 93 height 12
type input "U"
click at [105, 66] on button "Save" at bounding box center [143, 72] width 76 height 12
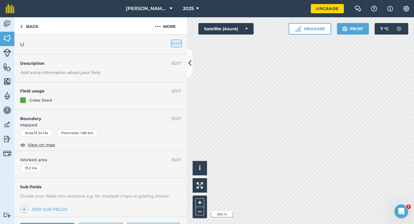
click at [178, 44] on button "EDIT" at bounding box center [176, 43] width 9 height 6
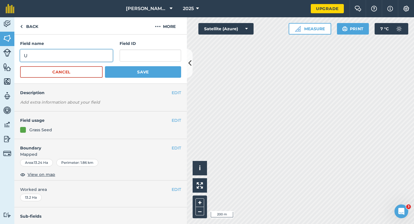
click at [107, 54] on input "U" at bounding box center [66, 56] width 93 height 12
type input "V"
click at [105, 66] on button "Save" at bounding box center [143, 72] width 76 height 12
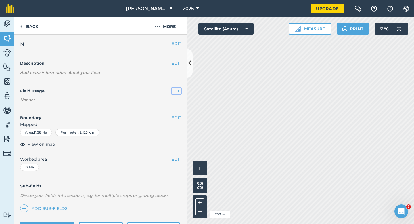
click at [175, 93] on button "EDIT" at bounding box center [176, 91] width 9 height 6
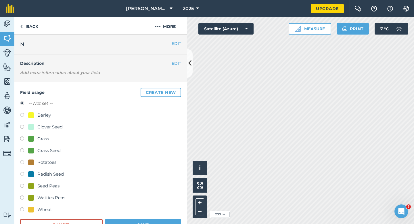
click at [48, 113] on div "Barley" at bounding box center [44, 115] width 14 height 7
radio input "true"
radio input "false"
click at [140, 224] on button "Save" at bounding box center [143, 225] width 76 height 12
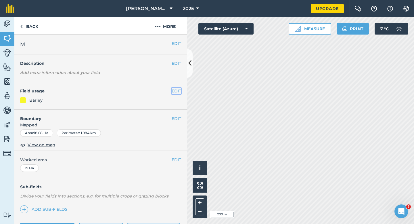
click at [176, 92] on button "EDIT" at bounding box center [176, 91] width 9 height 6
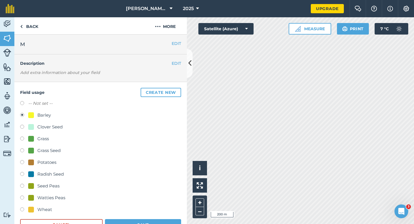
click at [48, 161] on div "Potatoes" at bounding box center [46, 162] width 19 height 7
radio input "true"
radio input "false"
click at [144, 224] on button "Save" at bounding box center [143, 225] width 76 height 12
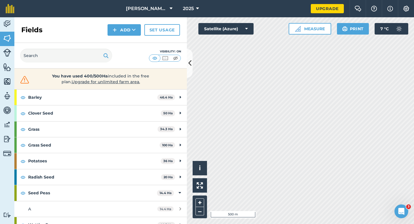
scroll to position [52, 0]
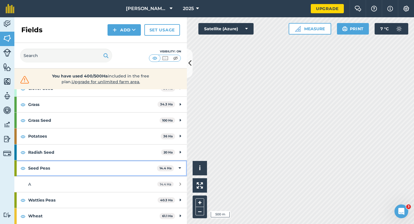
click at [177, 163] on div "Seed Peas 14.4 Ha" at bounding box center [100, 168] width 173 height 16
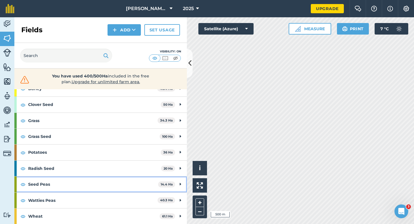
scroll to position [35, 0]
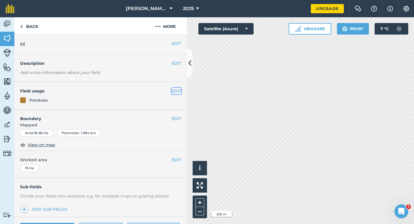
click at [177, 91] on button "EDIT" at bounding box center [176, 91] width 9 height 6
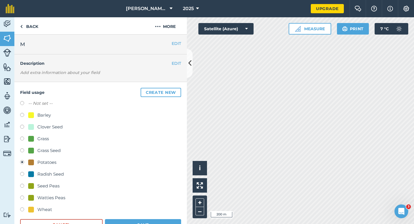
click at [38, 112] on div "Barley" at bounding box center [44, 115] width 14 height 7
radio input "true"
radio input "false"
click at [152, 224] on button "Save" at bounding box center [143, 225] width 76 height 12
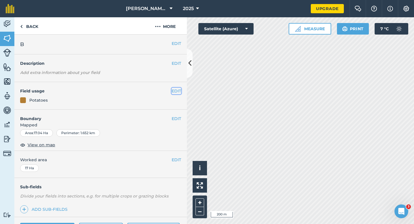
click at [177, 88] on button "EDIT" at bounding box center [176, 91] width 9 height 6
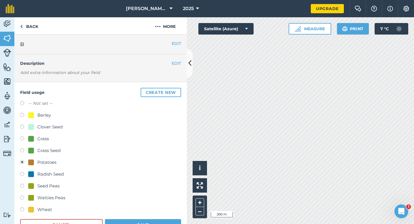
click at [26, 114] on label at bounding box center [24, 116] width 8 height 6
radio input "true"
radio input "false"
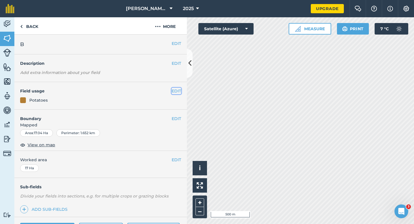
click at [177, 91] on button "EDIT" at bounding box center [176, 91] width 9 height 6
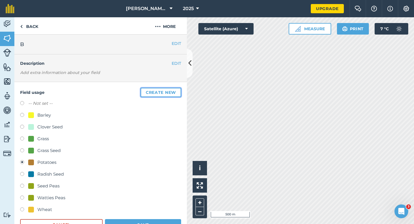
click at [177, 90] on button "Create new" at bounding box center [161, 92] width 41 height 9
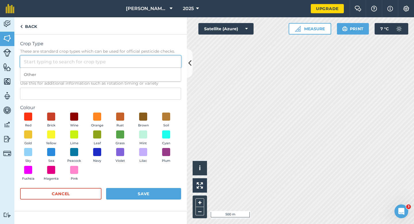
click at [141, 66] on input "Crop Type These are standard crop types which can be used for official pesticid…" at bounding box center [100, 62] width 161 height 12
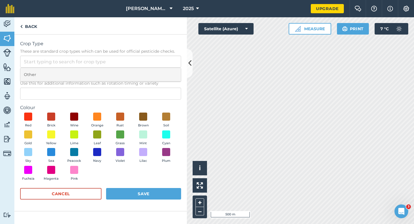
click at [141, 73] on li "Other" at bounding box center [100, 75] width 161 height 14
type input "Other"
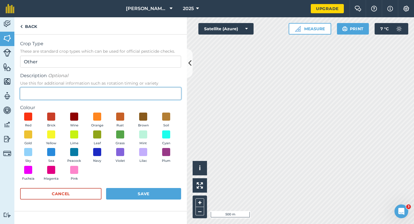
click at [141, 93] on input "Description Optional Use this for additional information such as rotation timin…" at bounding box center [100, 94] width 161 height 12
type input "Carrot Seed"
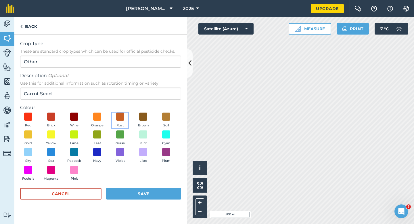
click at [118, 122] on button "Rust" at bounding box center [120, 121] width 16 height 16
click at [138, 186] on form "Crop Type These are standard crop types which can be used for official pesticid…" at bounding box center [100, 122] width 161 height 165
click at [140, 190] on button "Save" at bounding box center [143, 194] width 75 height 12
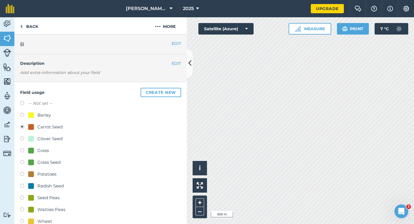
scroll to position [68, 0]
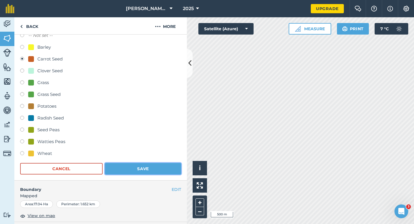
click at [164, 172] on button "Save" at bounding box center [143, 169] width 76 height 12
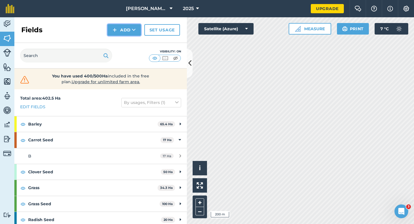
click at [127, 33] on button "Add" at bounding box center [124, 30] width 33 height 12
click at [127, 42] on link "Draw" at bounding box center [125, 43] width 32 height 13
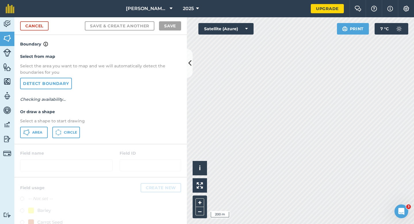
click at [39, 141] on div "Select from map Select the area you want to map and we will automatically detec…" at bounding box center [100, 95] width 173 height 96
click at [39, 135] on button "Area" at bounding box center [34, 133] width 28 height 12
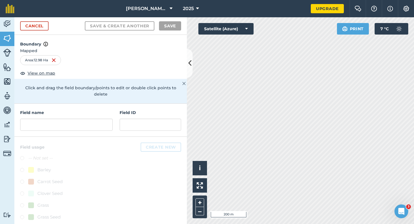
click at [115, 120] on div "Field name Field ID" at bounding box center [100, 120] width 173 height 33
click at [111, 120] on input "text" at bounding box center [66, 125] width 93 height 12
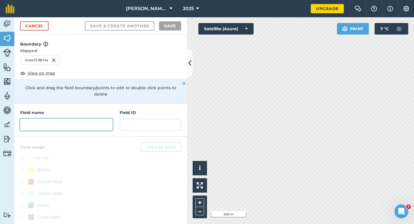
click at [111, 120] on input "text" at bounding box center [66, 125] width 93 height 12
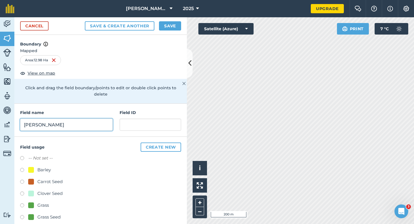
scroll to position [35, 0]
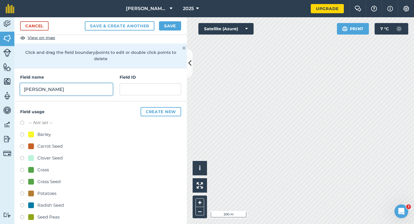
type input "[PERSON_NAME]"
click at [47, 190] on div "Potatoes" at bounding box center [46, 193] width 19 height 7
radio input "true"
click at [171, 22] on button "Save" at bounding box center [170, 25] width 22 height 9
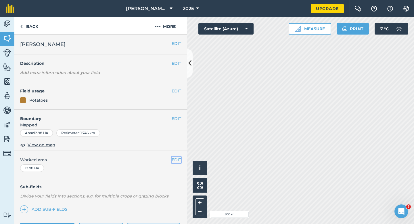
click at [174, 158] on button "EDIT" at bounding box center [176, 160] width 9 height 6
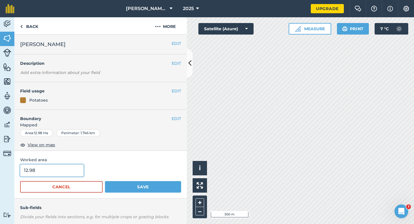
click at [39, 166] on input "12.98" at bounding box center [52, 170] width 64 height 12
type input "13"
click at [105, 181] on button "Save" at bounding box center [143, 187] width 76 height 12
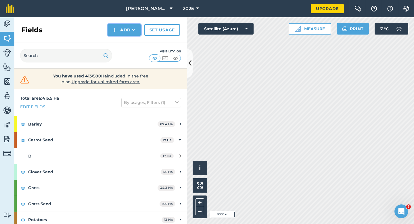
click at [115, 31] on img at bounding box center [115, 29] width 4 height 7
click at [121, 40] on link "Draw" at bounding box center [125, 43] width 32 height 13
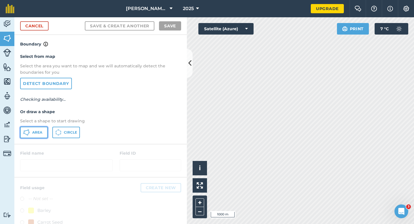
click at [33, 128] on button "Area" at bounding box center [34, 133] width 28 height 12
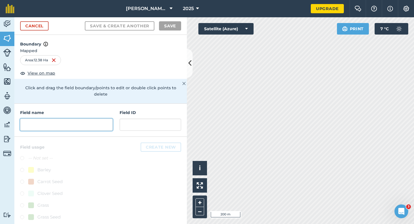
click at [105, 119] on input "text" at bounding box center [66, 125] width 93 height 12
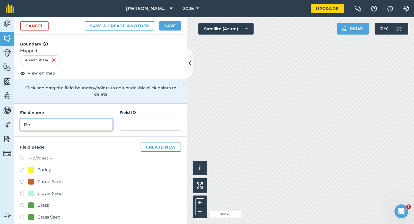
type input "P"
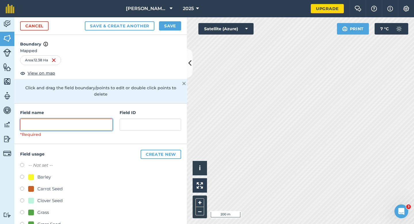
scroll to position [67, 0]
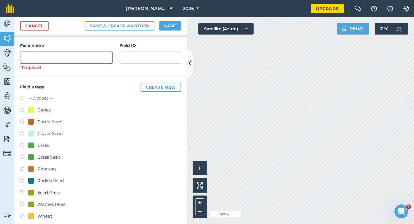
click at [43, 166] on div "Potatoes" at bounding box center [46, 169] width 19 height 7
radio input "true"
click at [69, 56] on input "text" at bounding box center [66, 58] width 93 height 12
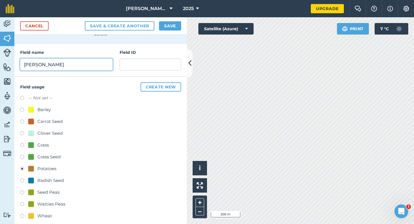
type input "[PERSON_NAME]"
click at [167, 29] on button "Save" at bounding box center [170, 25] width 22 height 9
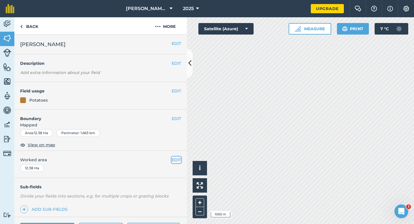
click at [176, 159] on button "EDIT" at bounding box center [176, 160] width 9 height 6
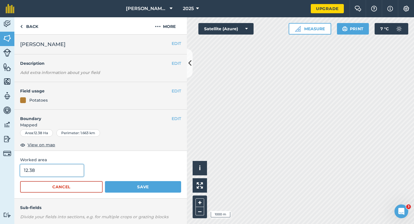
click at [47, 174] on input "12.38" at bounding box center [52, 170] width 64 height 12
type input "12.4"
click at [105, 181] on button "Save" at bounding box center [143, 187] width 76 height 12
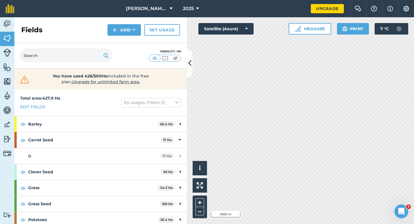
click at [302, 7] on div "[PERSON_NAME] & Sons 2025 Upgrade Farm Chat Help Info Settings Map printing is …" at bounding box center [207, 112] width 414 height 224
click at [267, 4] on div "[PERSON_NAME] & Sons 2025 Upgrade Farm Chat Help Info Settings Map printing is …" at bounding box center [207, 112] width 414 height 224
click at [187, 67] on div "Activity Fields Livestock Features Maps Team Vehicles Data Reporting Billing Tu…" at bounding box center [207, 120] width 414 height 207
click at [132, 24] on button "Add" at bounding box center [124, 30] width 33 height 12
click at [132, 41] on link "Draw" at bounding box center [125, 43] width 32 height 13
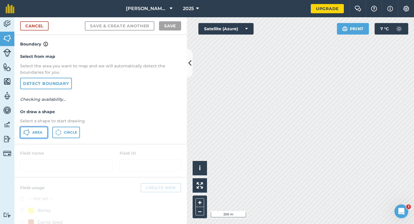
click at [38, 133] on span "Area" at bounding box center [37, 132] width 10 height 5
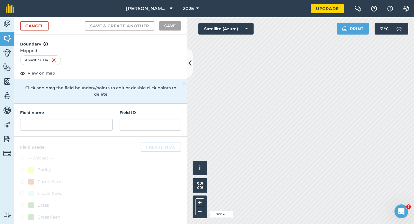
click at [98, 112] on div "Field name" at bounding box center [66, 119] width 93 height 21
click at [98, 119] on input "text" at bounding box center [66, 125] width 93 height 12
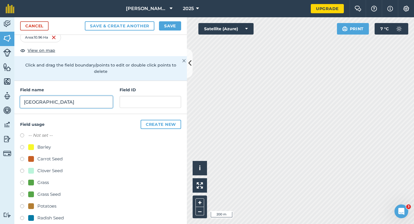
scroll to position [41, 0]
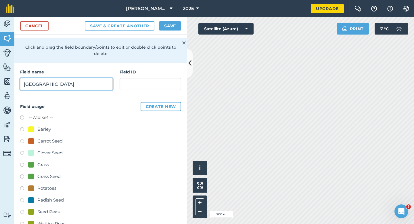
type input "[GEOGRAPHIC_DATA]"
click at [44, 185] on div "Potatoes" at bounding box center [46, 188] width 19 height 7
radio input "true"
click at [162, 29] on button "Save" at bounding box center [170, 25] width 22 height 9
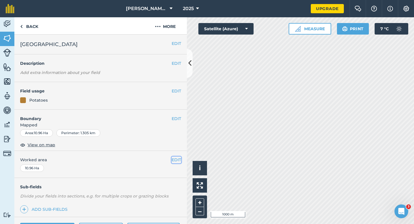
click at [177, 159] on button "EDIT" at bounding box center [176, 160] width 9 height 6
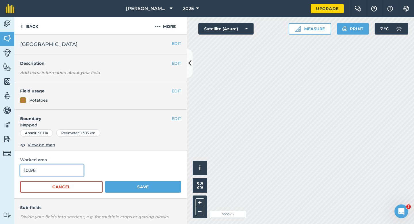
click at [63, 170] on input "10.96" at bounding box center [52, 170] width 64 height 12
type input "11"
click at [105, 181] on button "Save" at bounding box center [143, 187] width 76 height 12
